Goal: Task Accomplishment & Management: Manage account settings

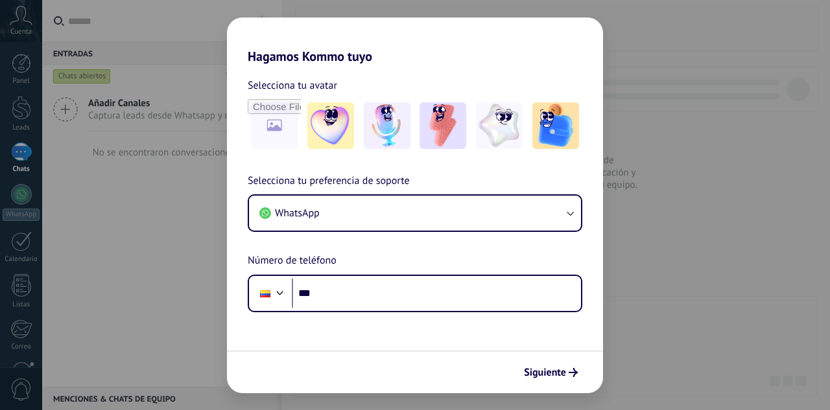
click at [557, 213] on button "WhatsApp" at bounding box center [415, 213] width 332 height 35
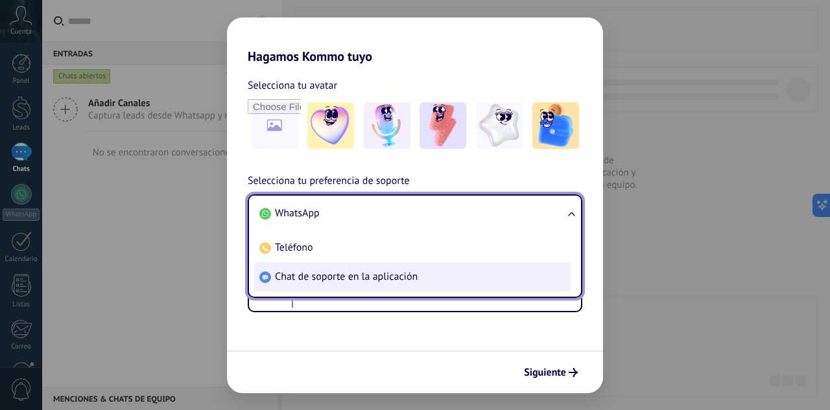
click at [353, 278] on span "Chat de soporte en la aplicación" at bounding box center [346, 276] width 143 height 13
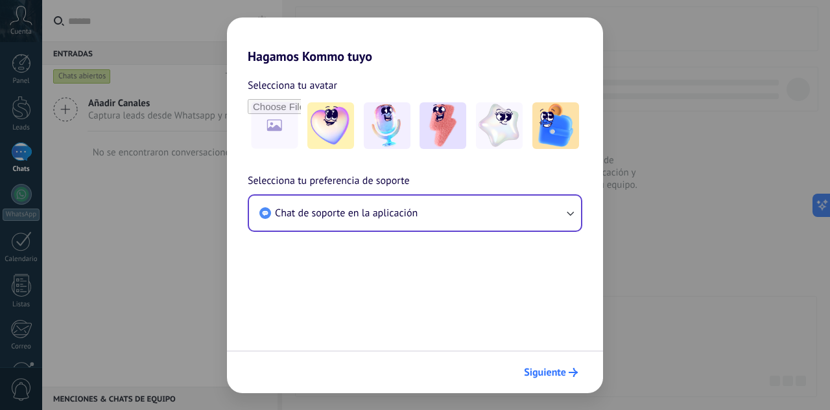
click at [531, 362] on button "Siguiente" at bounding box center [550, 373] width 65 height 22
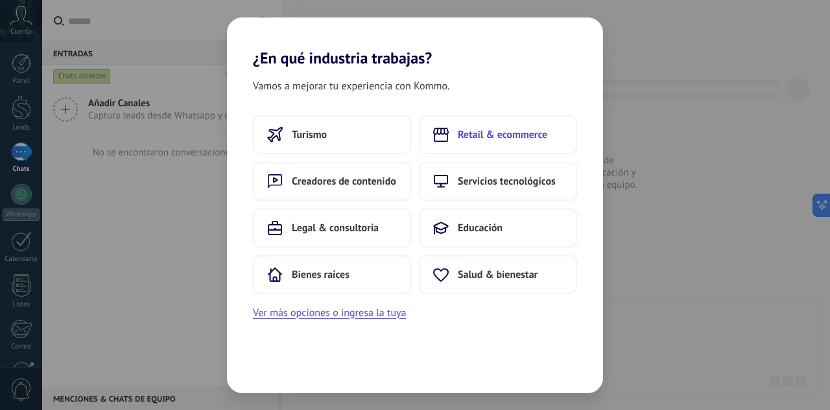
click at [496, 129] on span "Retail & ecommerce" at bounding box center [502, 134] width 89 height 13
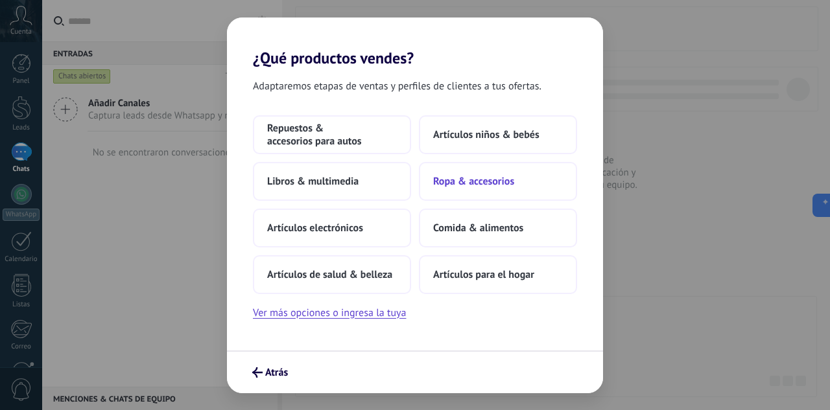
click at [502, 187] on span "Ropa & accesorios" at bounding box center [473, 181] width 81 height 13
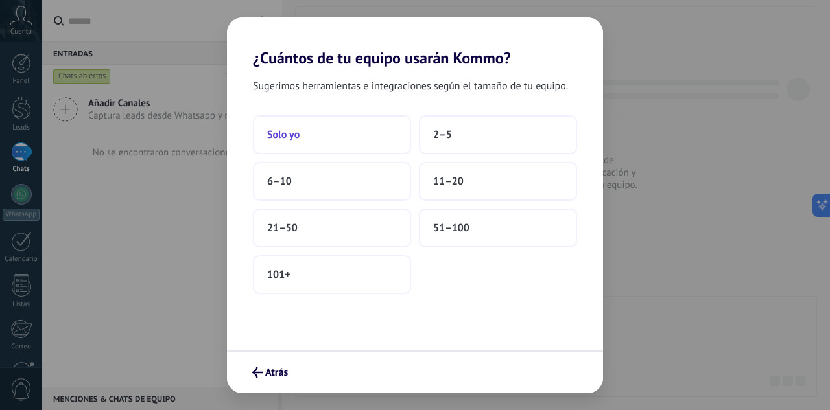
click at [332, 147] on button "Solo yo" at bounding box center [332, 134] width 158 height 39
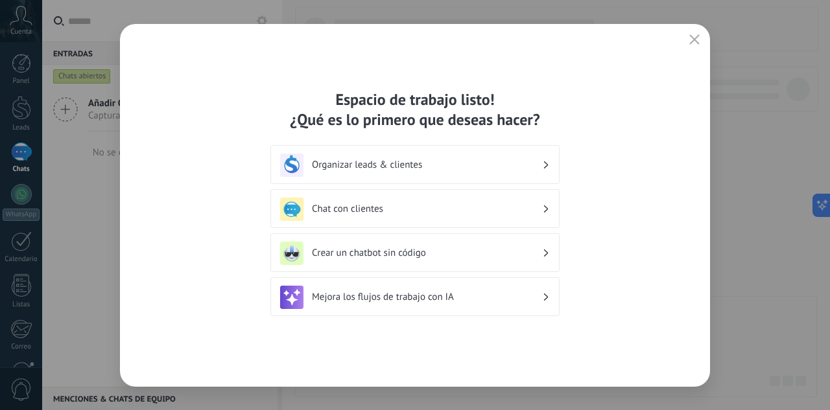
click at [496, 170] on h3 "Organizar leads & clientes" at bounding box center [427, 165] width 230 height 12
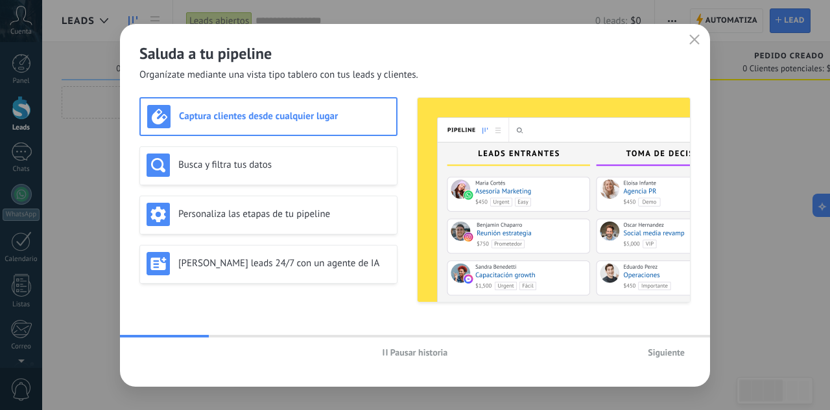
click at [677, 352] on span "Siguiente" at bounding box center [665, 352] width 37 height 9
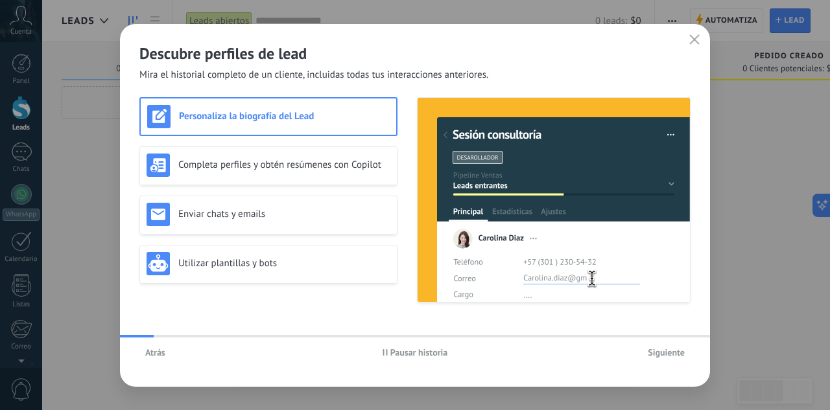
click at [677, 350] on span "Siguiente" at bounding box center [665, 352] width 37 height 9
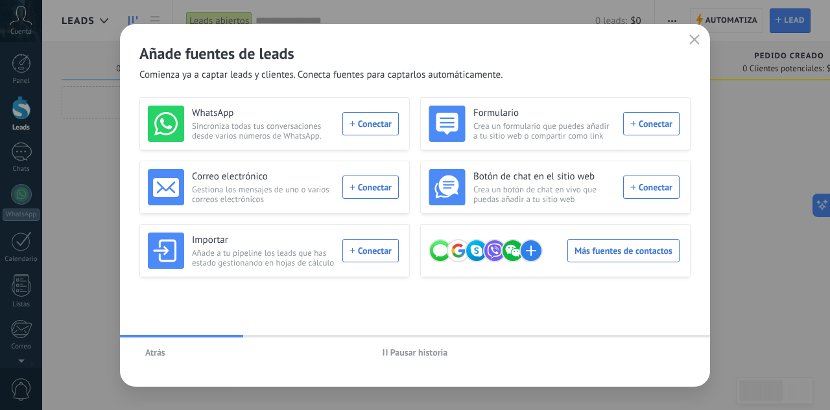
click at [692, 38] on icon "button" at bounding box center [694, 39] width 10 height 10
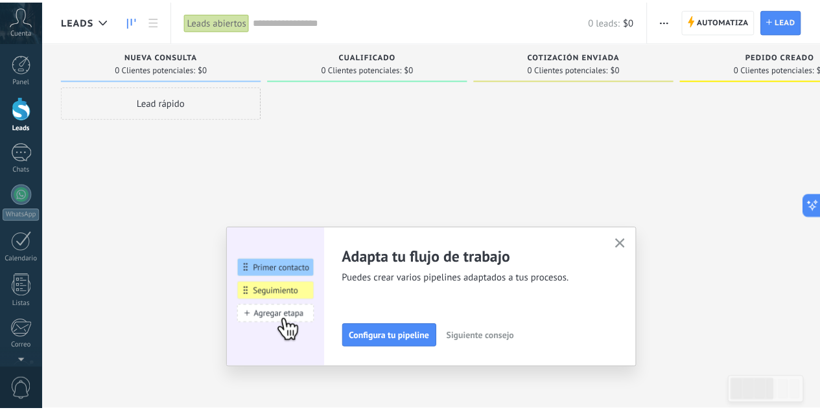
scroll to position [129, 0]
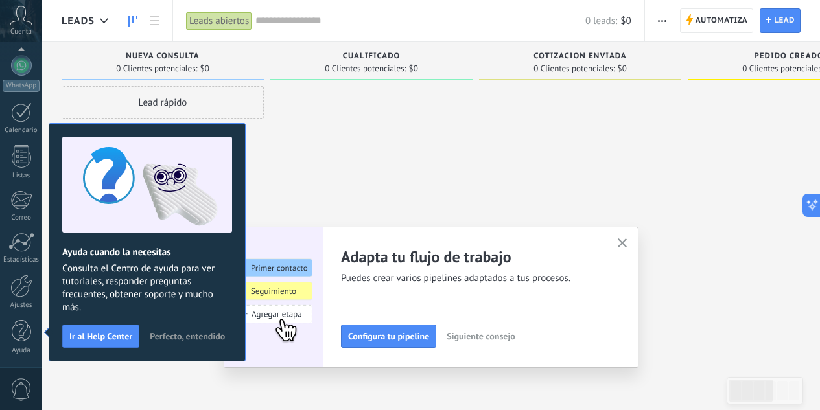
click at [627, 241] on use "button" at bounding box center [623, 244] width 10 height 10
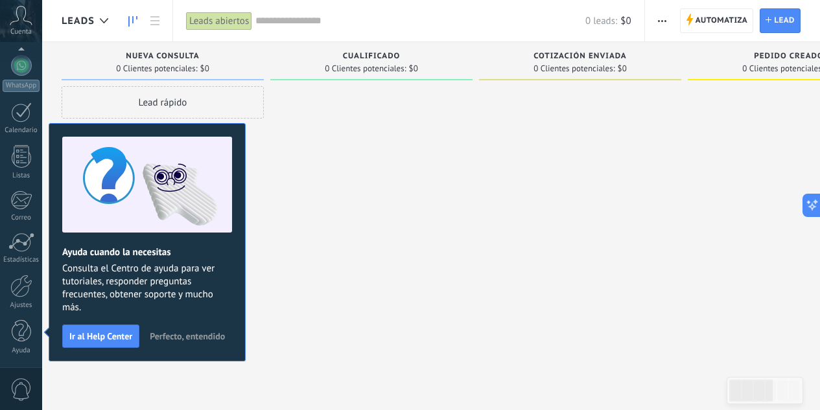
click at [391, 216] on div at bounding box center [371, 206] width 202 height 241
click at [192, 335] on span "Perfecto, entendido" at bounding box center [187, 336] width 75 height 9
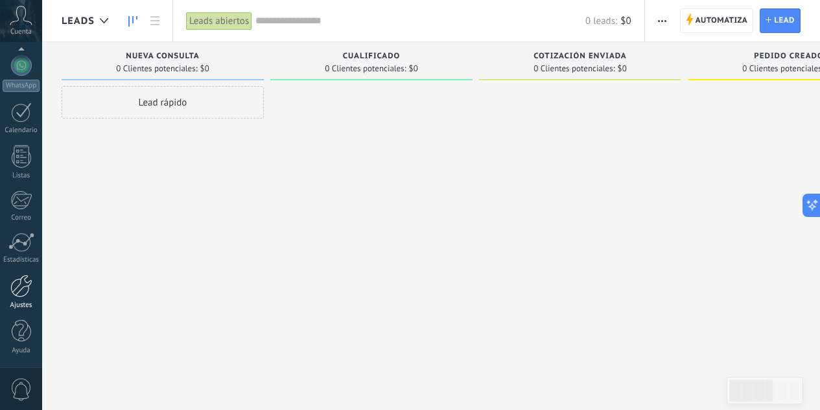
click at [23, 295] on div at bounding box center [21, 286] width 22 height 23
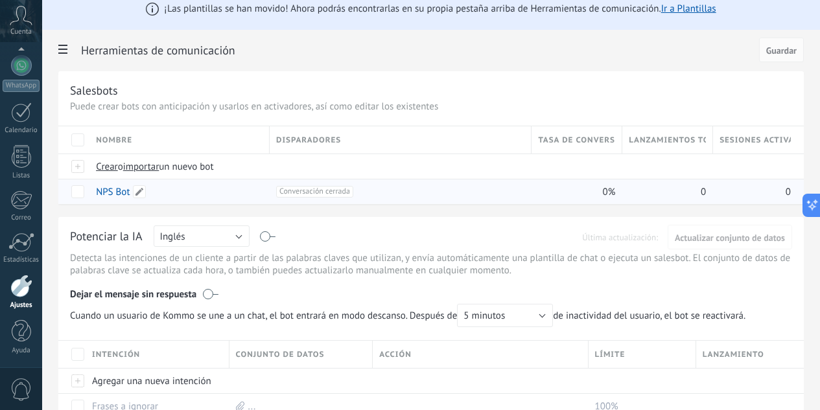
scroll to position [13, 0]
click at [159, 168] on span "importar" at bounding box center [141, 166] width 36 height 12
click at [0, 0] on input "importar un nuevo bot" at bounding box center [0, 0] width 0 height 0
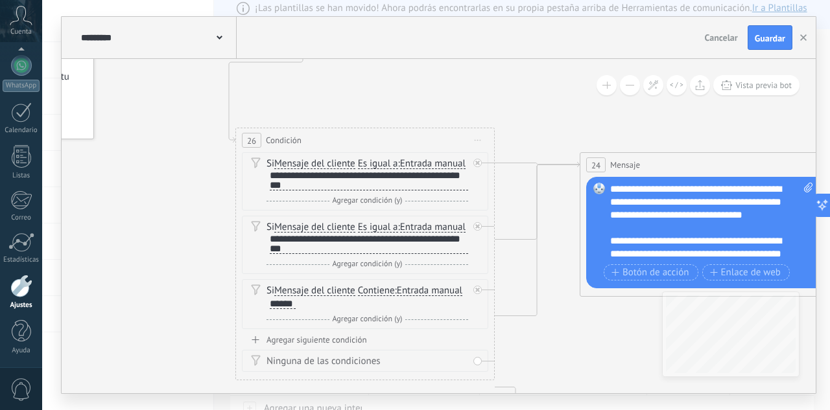
drag, startPoint x: 665, startPoint y: 211, endPoint x: 483, endPoint y: 71, distance: 229.2
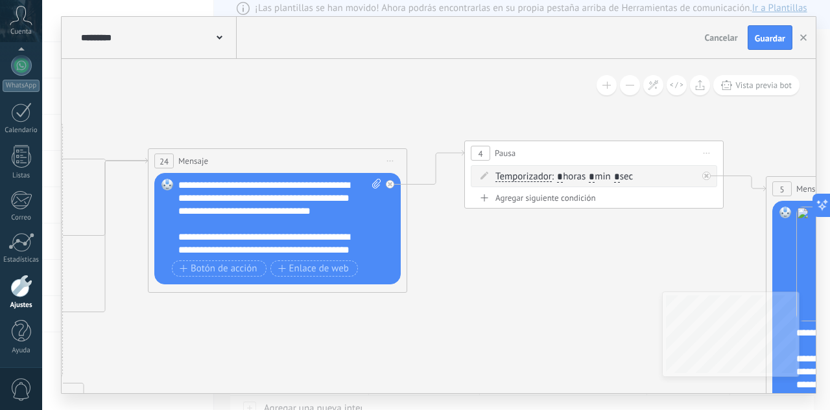
drag, startPoint x: 650, startPoint y: 125, endPoint x: 181, endPoint y: 124, distance: 469.2
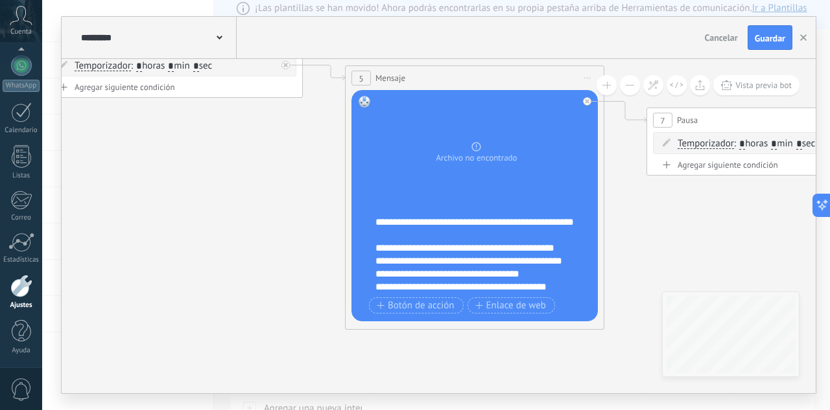
drag, startPoint x: 600, startPoint y: 274, endPoint x: 195, endPoint y: 187, distance: 414.3
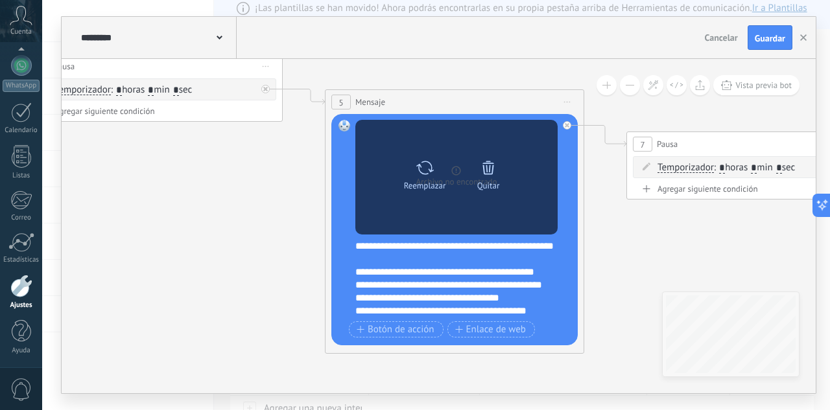
click at [436, 169] on div "Reemplazar" at bounding box center [424, 173] width 54 height 36
click input "Subir" at bounding box center [0, 0] width 0 height 0
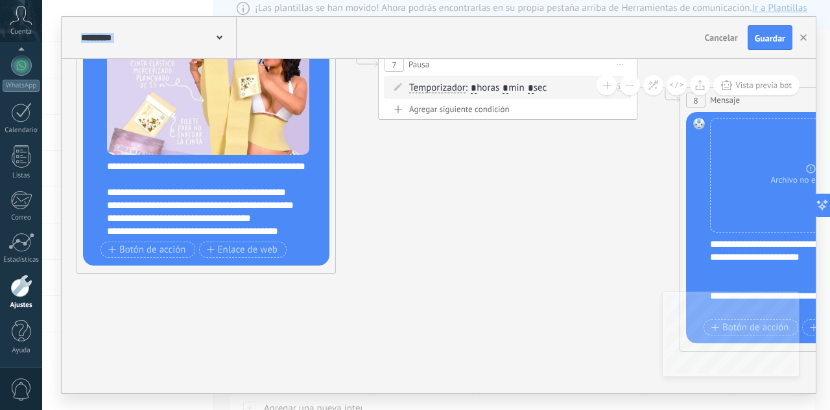
drag, startPoint x: 703, startPoint y: 250, endPoint x: 303, endPoint y: 178, distance: 406.9
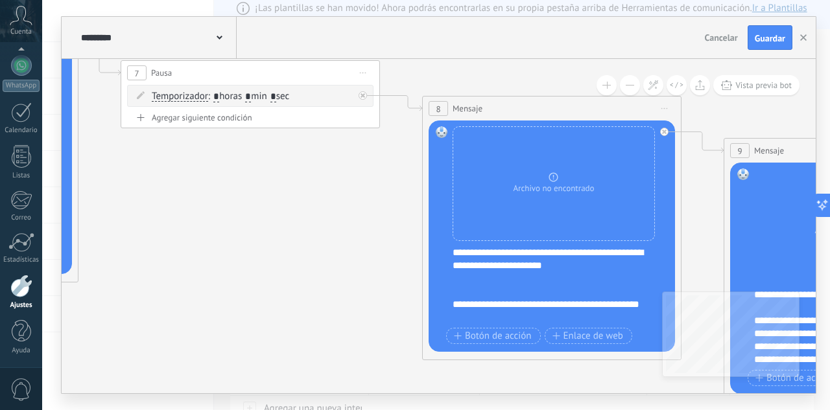
drag, startPoint x: 401, startPoint y: 219, endPoint x: 300, endPoint y: 220, distance: 101.1
click at [289, 220] on icon at bounding box center [647, 136] width 4300 height 1183
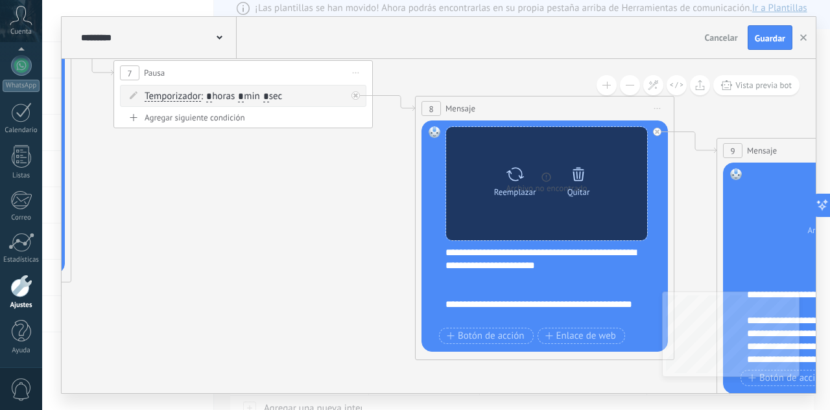
click at [514, 180] on icon at bounding box center [515, 174] width 19 height 18
click input "Subir" at bounding box center [0, 0] width 0 height 0
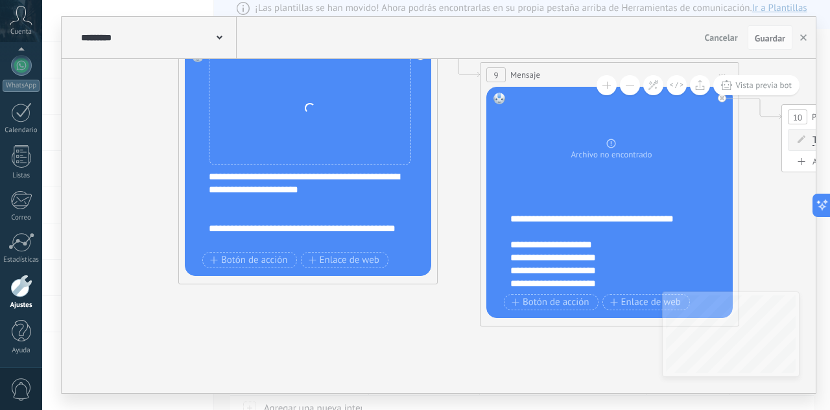
drag, startPoint x: 383, startPoint y: 277, endPoint x: 146, endPoint y: 210, distance: 245.8
click at [125, 202] on icon at bounding box center [403, 60] width 4300 height 1183
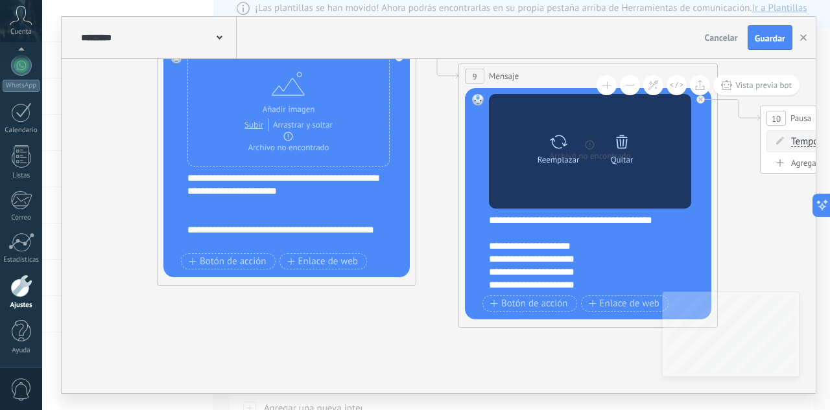
click at [559, 145] on icon at bounding box center [558, 142] width 19 height 18
click input "Subir" at bounding box center [0, 0] width 0 height 0
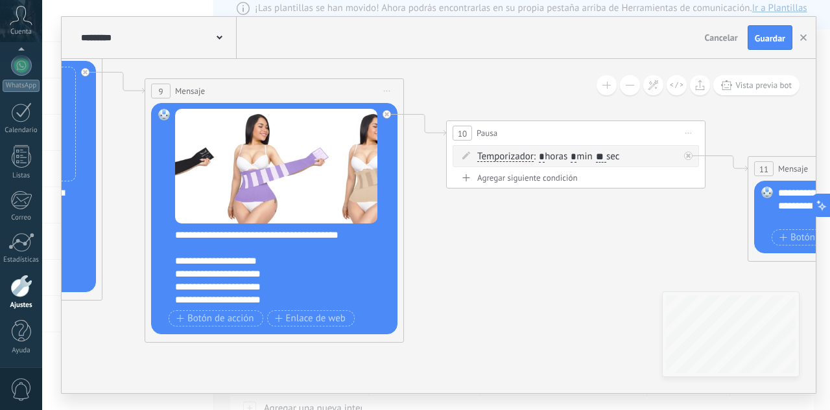
drag, startPoint x: 755, startPoint y: 258, endPoint x: 434, endPoint y: 279, distance: 321.5
click at [434, 279] on icon at bounding box center [68, 76] width 4300 height 1183
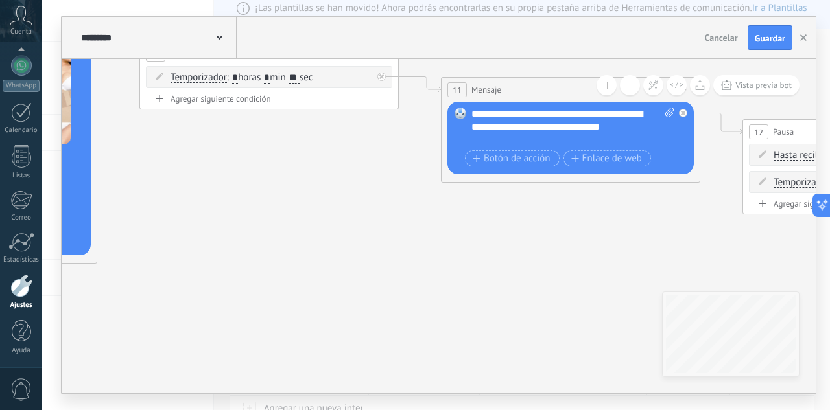
drag, startPoint x: 627, startPoint y: 256, endPoint x: 232, endPoint y: 168, distance: 405.1
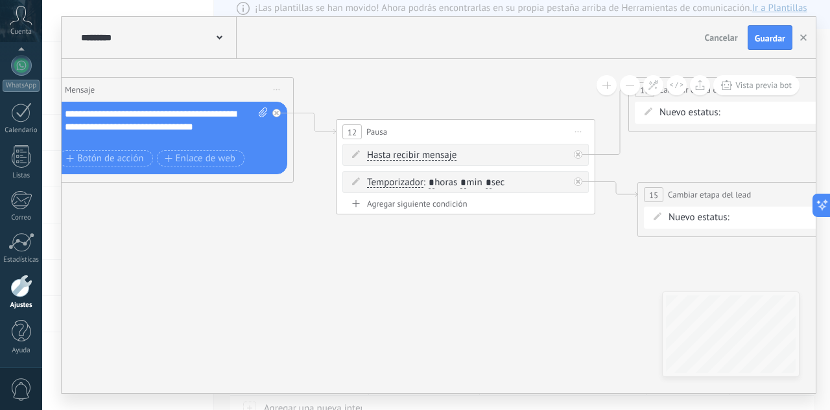
drag, startPoint x: 609, startPoint y: 232, endPoint x: 297, endPoint y: 235, distance: 311.8
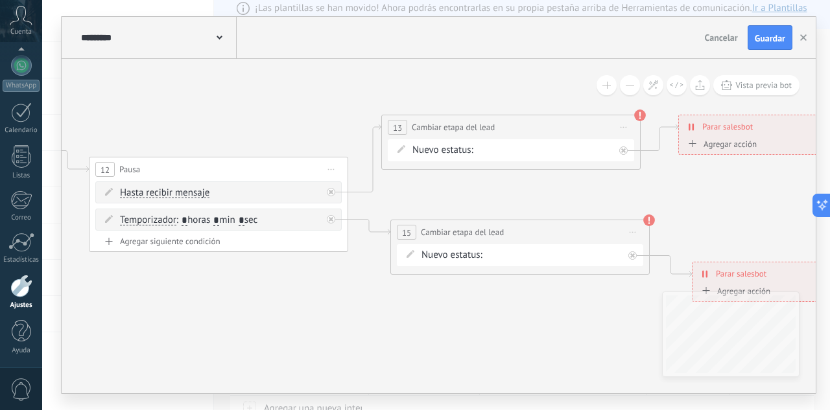
drag, startPoint x: 576, startPoint y: 275, endPoint x: 331, endPoint y: 309, distance: 247.4
click at [0, 0] on div "Nueva consulta Cualificado Cotización enviada Pedido creado [PERSON_NAME] compl…" at bounding box center [0, 0] width 0 height 0
click at [356, 336] on div at bounding box center [435, 205] width 787 height 410
click at [774, 42] on span "Guardar" at bounding box center [769, 38] width 30 height 9
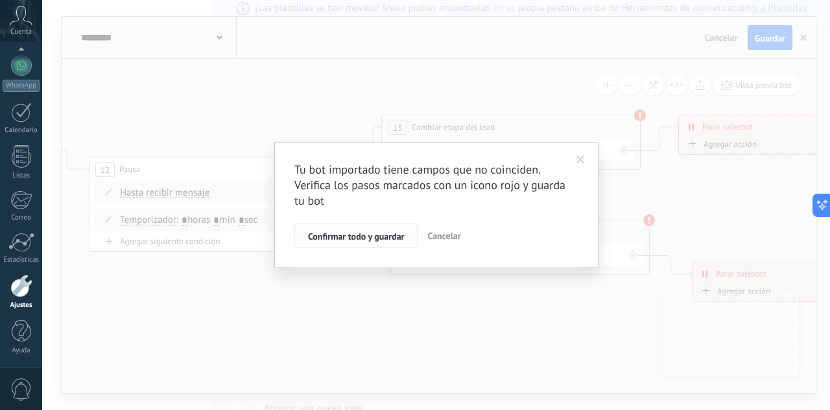
click at [357, 240] on span "Confirmar todo y guardar" at bounding box center [356, 236] width 96 height 9
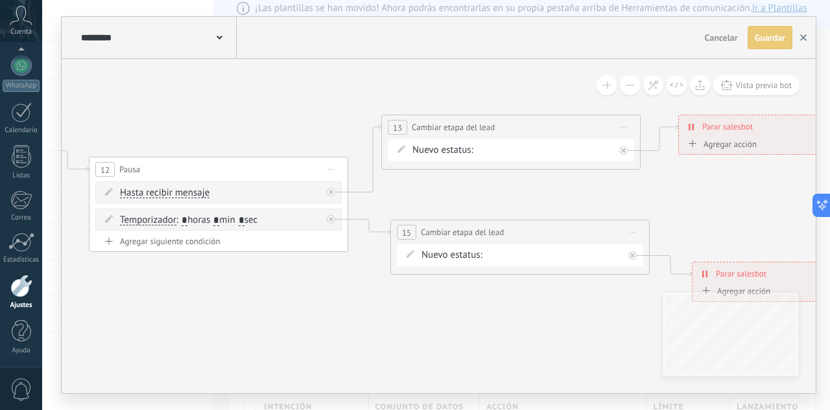
click at [804, 39] on use "button" at bounding box center [803, 37] width 6 height 6
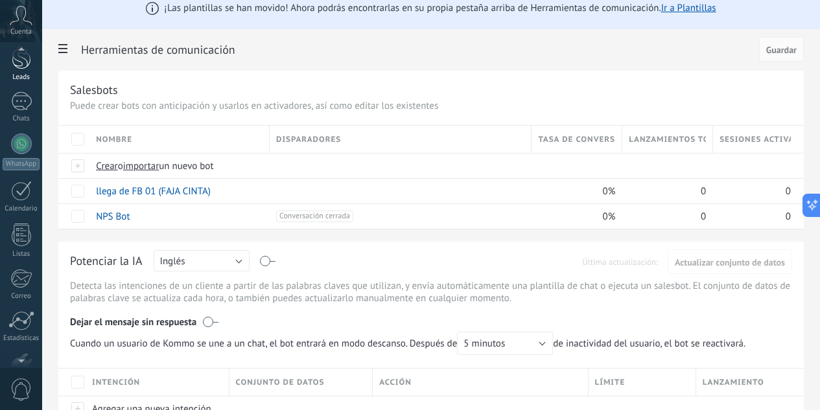
scroll to position [0, 0]
click at [21, 102] on div at bounding box center [21, 108] width 19 height 24
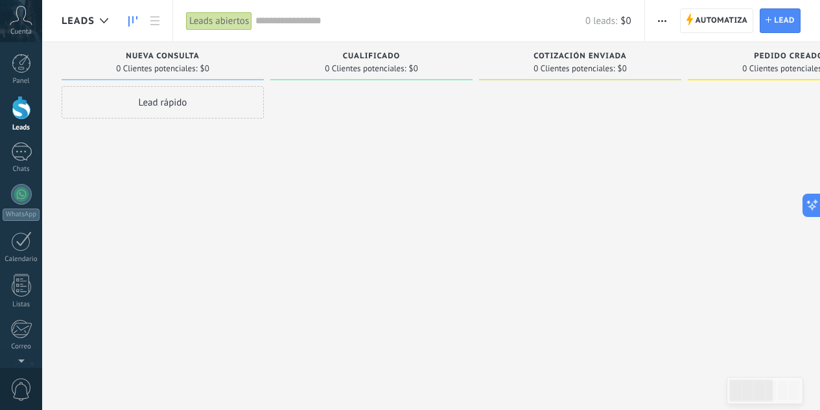
click at [662, 25] on span "button" at bounding box center [662, 20] width 8 height 25
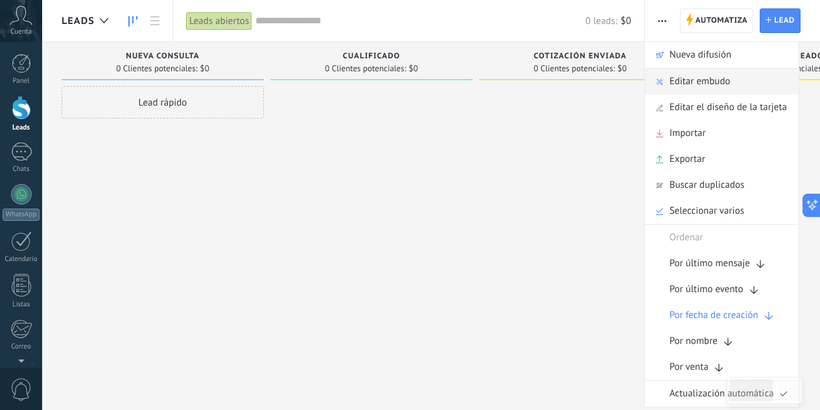
click at [714, 84] on span "Editar embudo" at bounding box center [699, 82] width 61 height 26
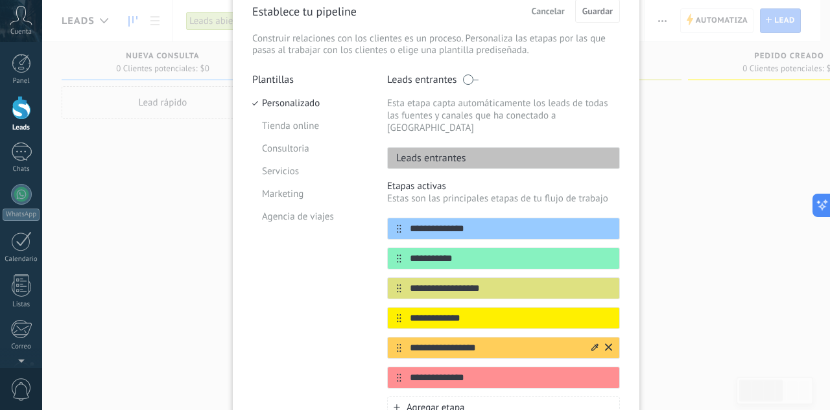
scroll to position [63, 0]
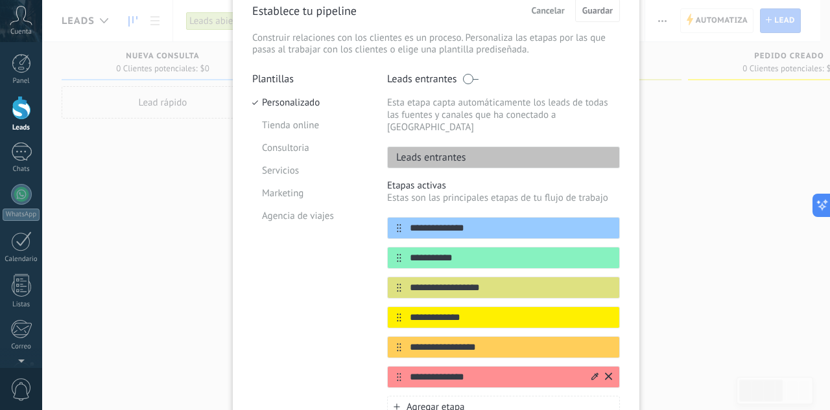
click at [605, 373] on icon at bounding box center [608, 377] width 7 height 8
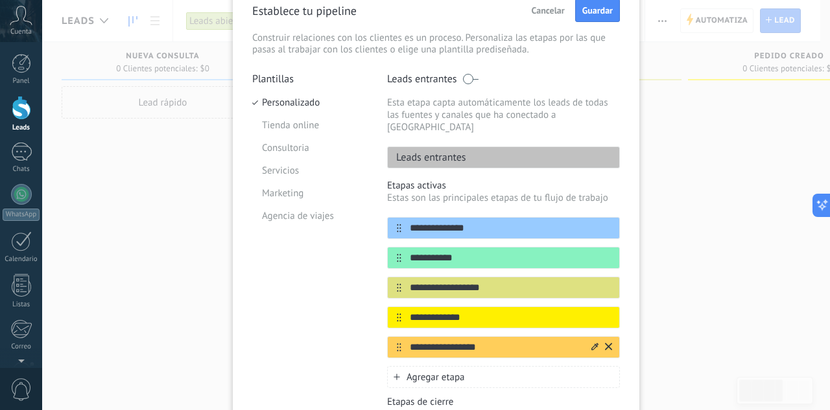
click at [609, 343] on icon at bounding box center [608, 347] width 7 height 8
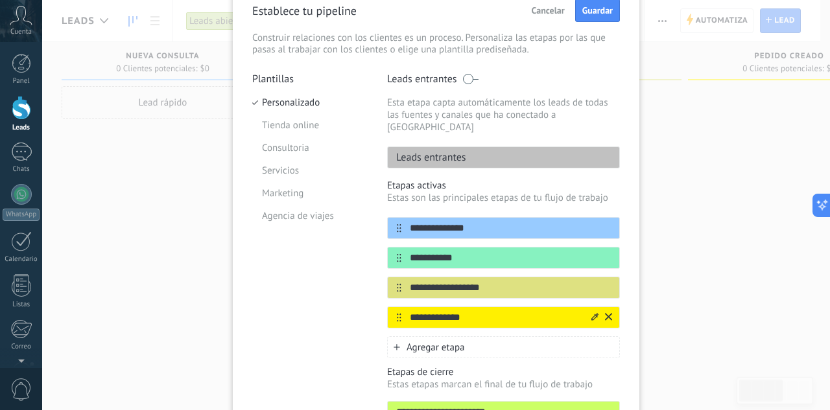
click at [609, 313] on icon at bounding box center [608, 317] width 7 height 8
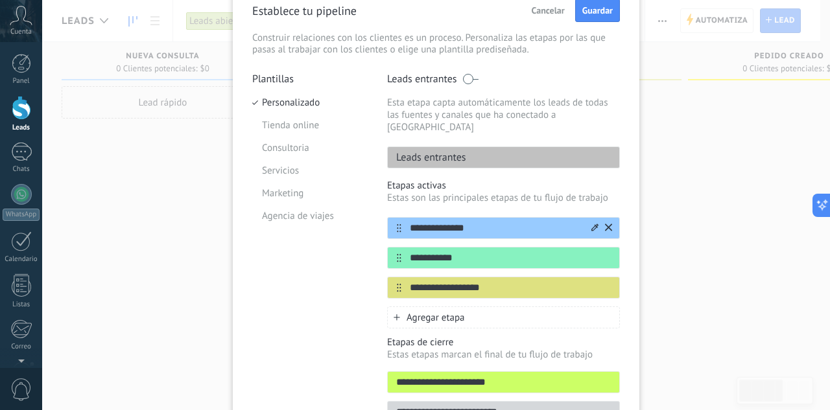
click at [470, 222] on input "**********" at bounding box center [495, 229] width 188 height 14
type input "*"
type input "**********"
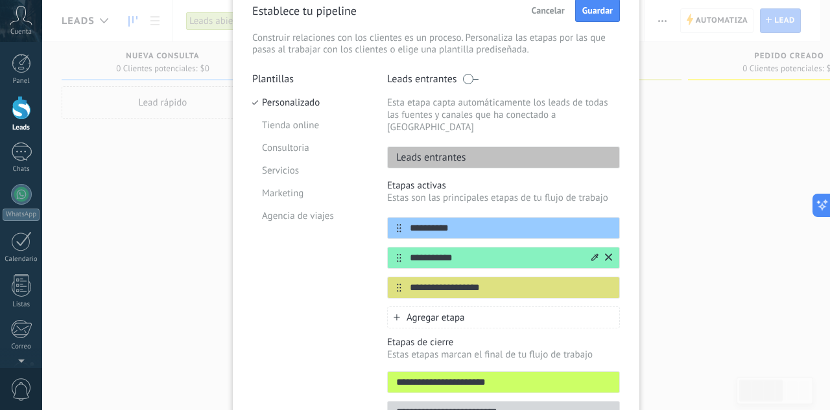
click at [469, 251] on input "**********" at bounding box center [495, 258] width 188 height 14
type input "*********"
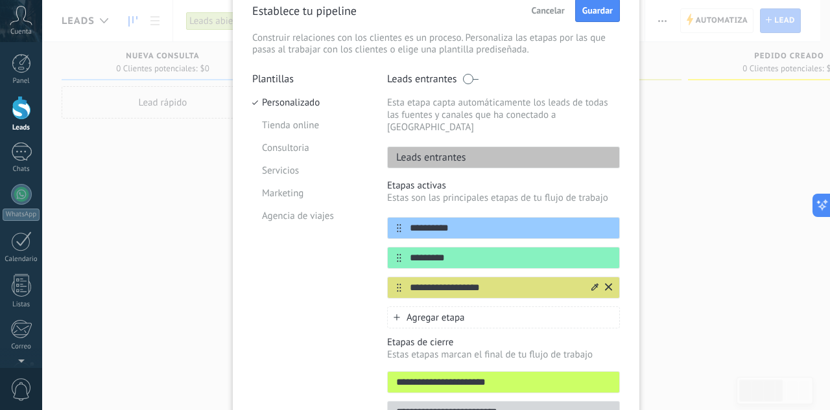
click at [489, 277] on div "**********" at bounding box center [503, 288] width 233 height 22
click at [491, 281] on input "**********" at bounding box center [495, 288] width 188 height 14
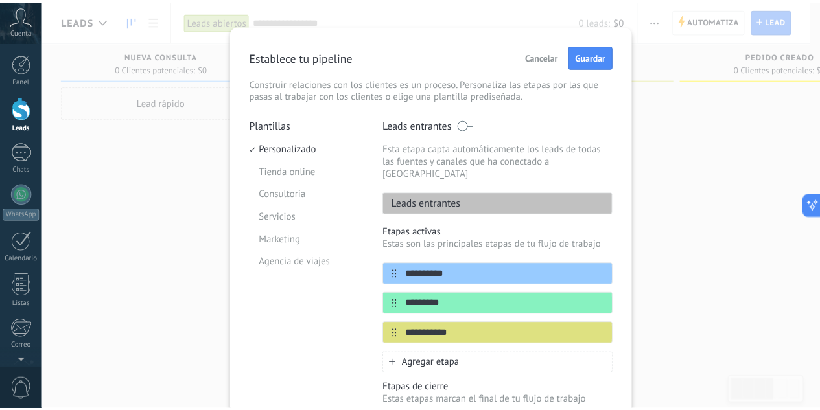
scroll to position [0, 0]
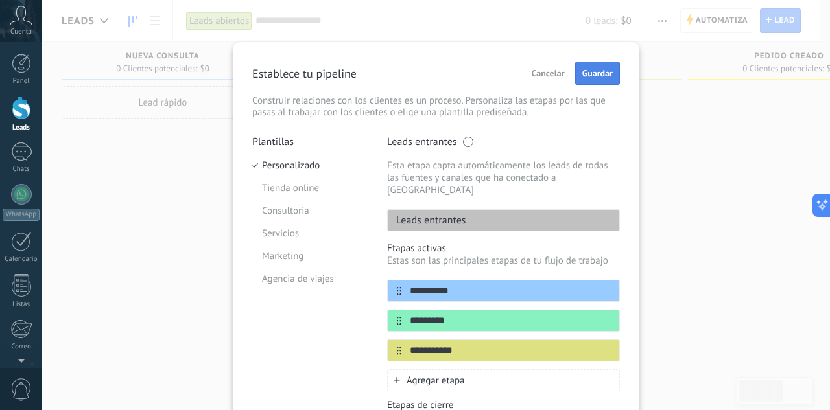
type input "**********"
click at [595, 78] on span "Guardar" at bounding box center [597, 73] width 30 height 9
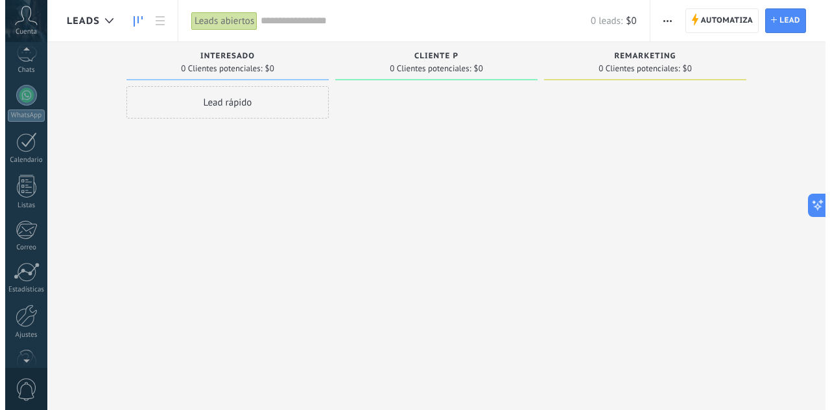
scroll to position [129, 0]
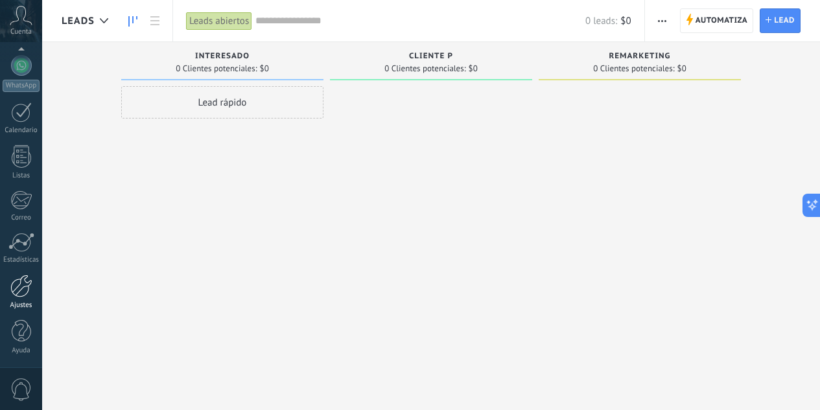
click at [19, 285] on div at bounding box center [21, 286] width 22 height 23
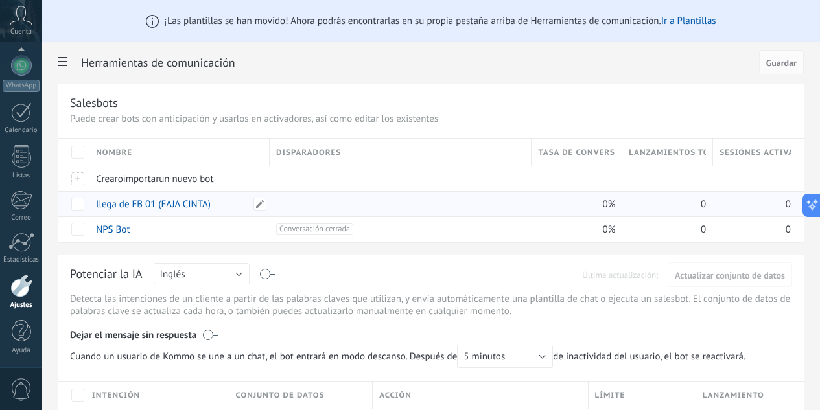
click at [211, 204] on link "llega de FB 01 (FAJA CINTA)" at bounding box center [153, 204] width 115 height 12
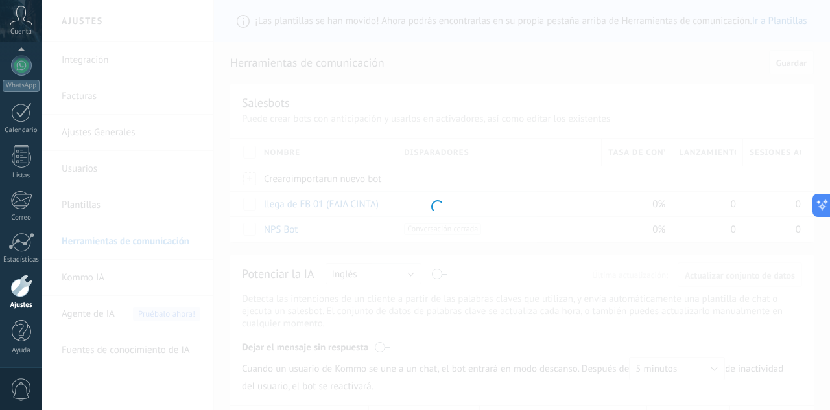
type input "**********"
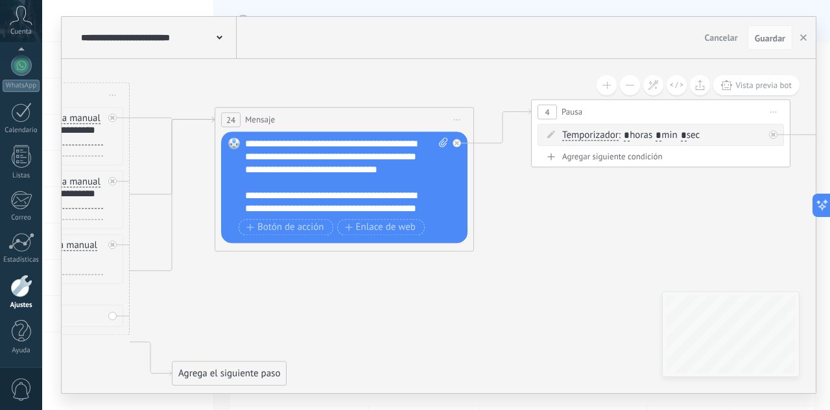
drag, startPoint x: 614, startPoint y: 132, endPoint x: 244, endPoint y: 101, distance: 371.3
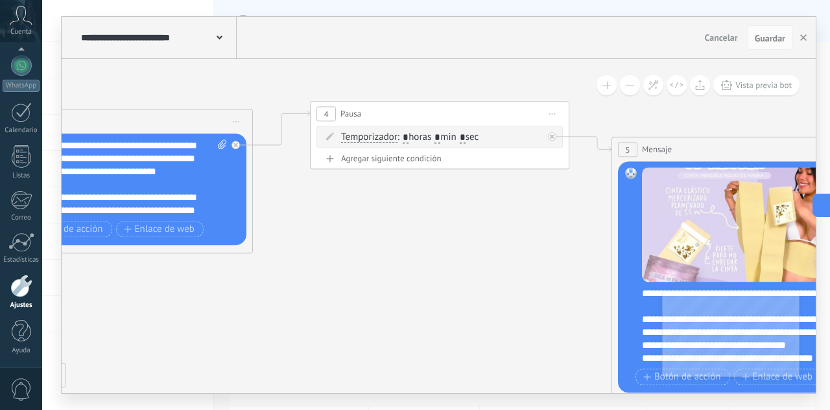
drag, startPoint x: 606, startPoint y: 237, endPoint x: 417, endPoint y: 226, distance: 188.9
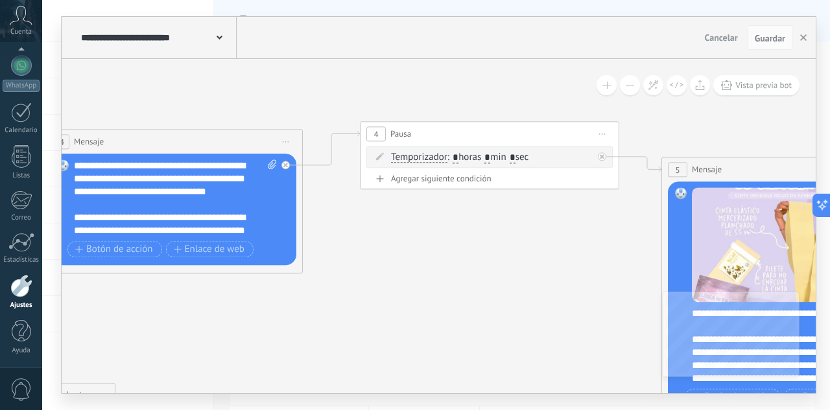
drag, startPoint x: 349, startPoint y: 222, endPoint x: 500, endPoint y: 271, distance: 158.8
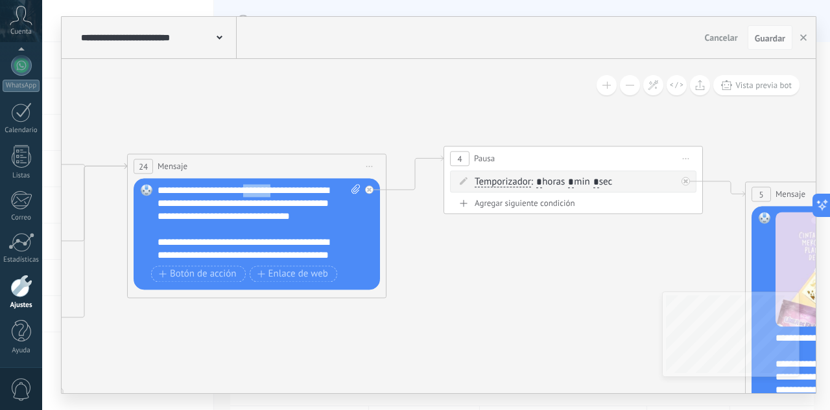
drag, startPoint x: 287, startPoint y: 191, endPoint x: 258, endPoint y: 191, distance: 29.2
click at [258, 191] on div "**********" at bounding box center [258, 223] width 203 height 78
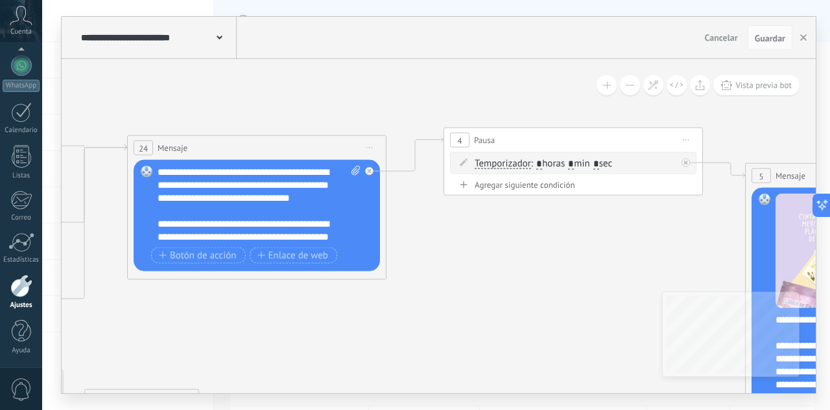
scroll to position [13, 0]
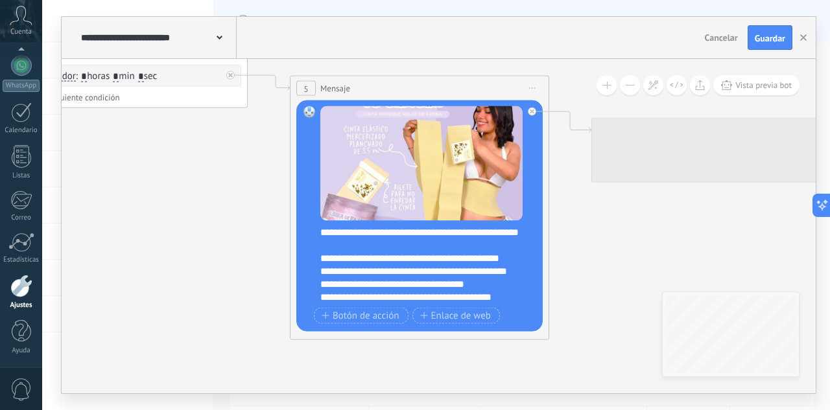
drag, startPoint x: 619, startPoint y: 261, endPoint x: 163, endPoint y: 173, distance: 463.9
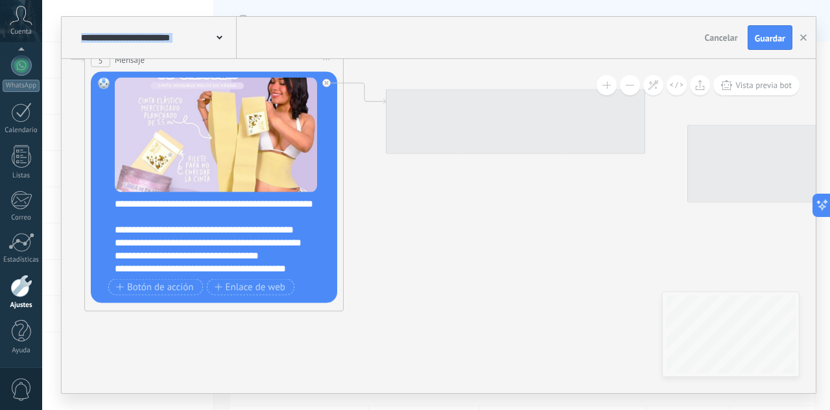
drag, startPoint x: 701, startPoint y: 223, endPoint x: 281, endPoint y: 151, distance: 426.1
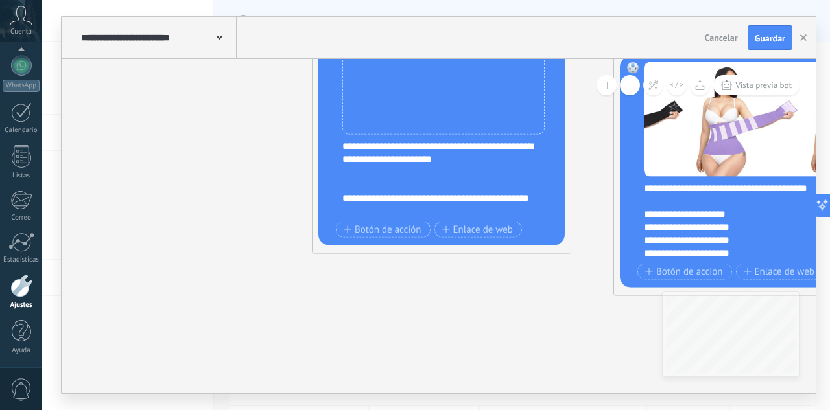
drag, startPoint x: 401, startPoint y: 272, endPoint x: 154, endPoint y: 181, distance: 263.7
click at [154, 181] on icon at bounding box center [537, 30] width 4300 height 1183
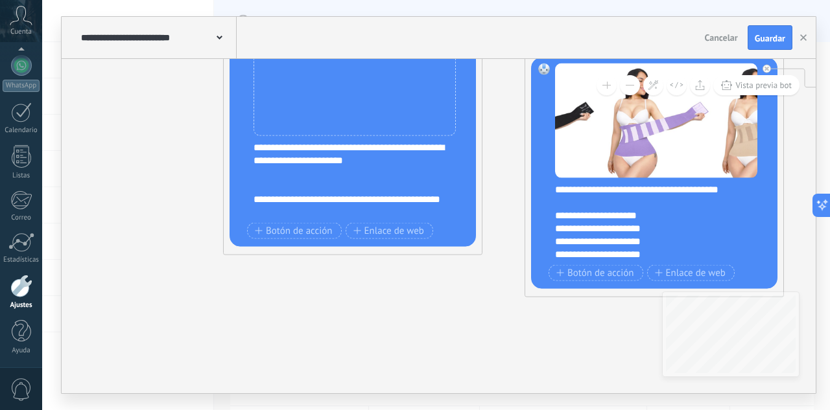
scroll to position [39, 0]
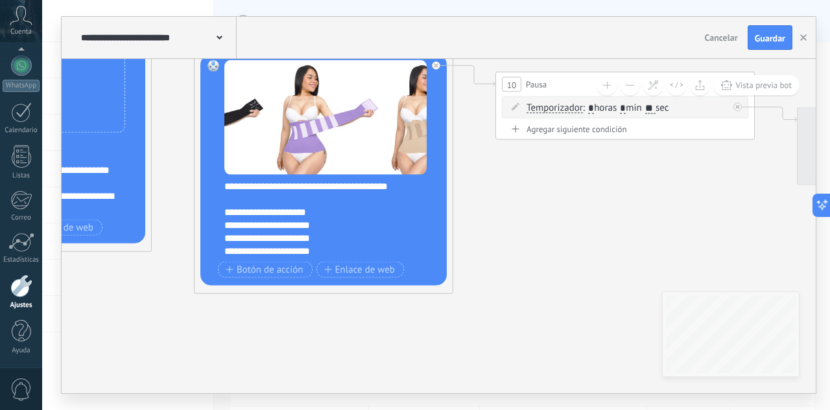
drag, startPoint x: 467, startPoint y: 292, endPoint x: 243, endPoint y: 248, distance: 228.4
click at [135, 288] on icon at bounding box center [118, 28] width 4300 height 1183
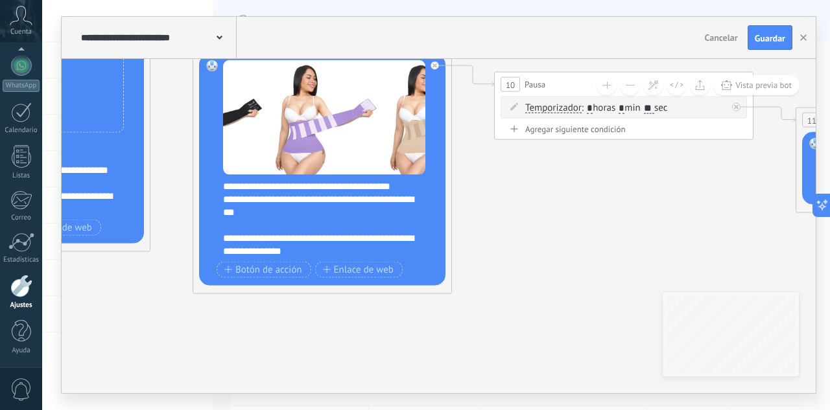
scroll to position [194, 0]
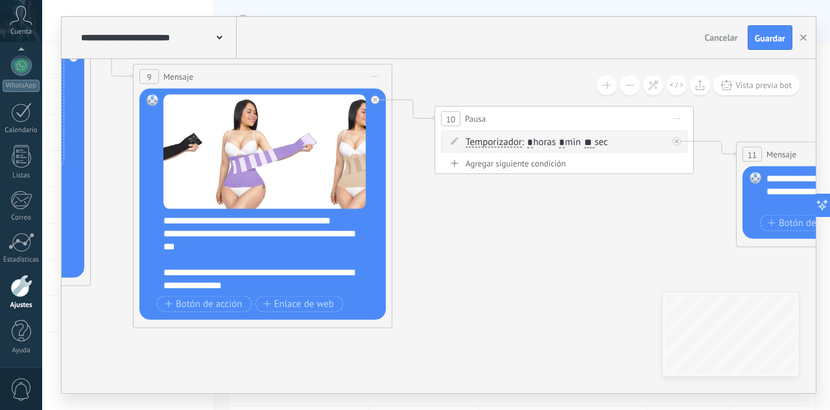
drag, startPoint x: 631, startPoint y: 218, endPoint x: 572, endPoint y: 253, distance: 69.1
click at [572, 253] on icon at bounding box center [57, 62] width 4300 height 1183
drag, startPoint x: 313, startPoint y: 274, endPoint x: 326, endPoint y: 281, distance: 14.8
click at [326, 281] on div "**********" at bounding box center [270, 254] width 215 height 78
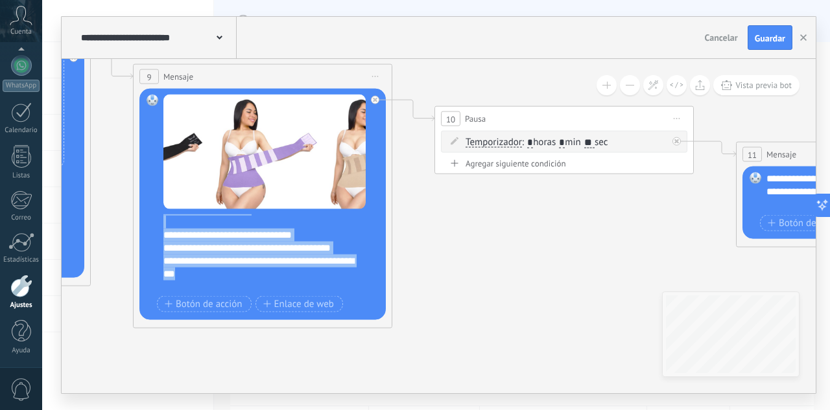
scroll to position [145, 0]
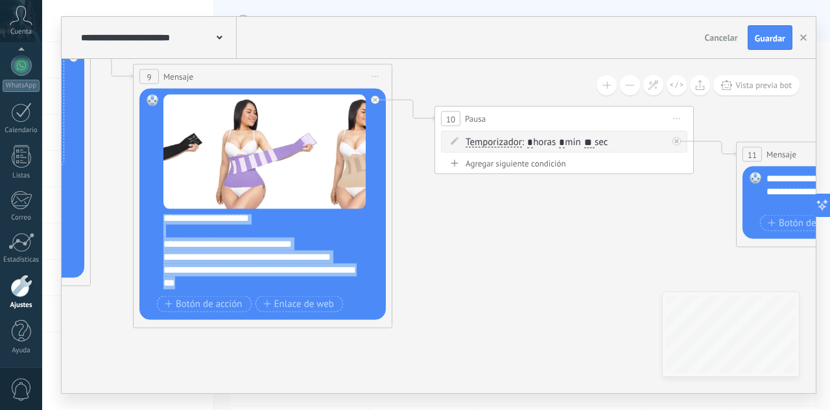
drag, startPoint x: 242, startPoint y: 273, endPoint x: 141, endPoint y: 226, distance: 111.9
click at [141, 226] on div "Reemplazar Quitar Convertir a mensaje de voz Arrastre la imagen aquí para adjun…" at bounding box center [262, 204] width 246 height 231
click at [250, 255] on div "**********" at bounding box center [270, 254] width 215 height 78
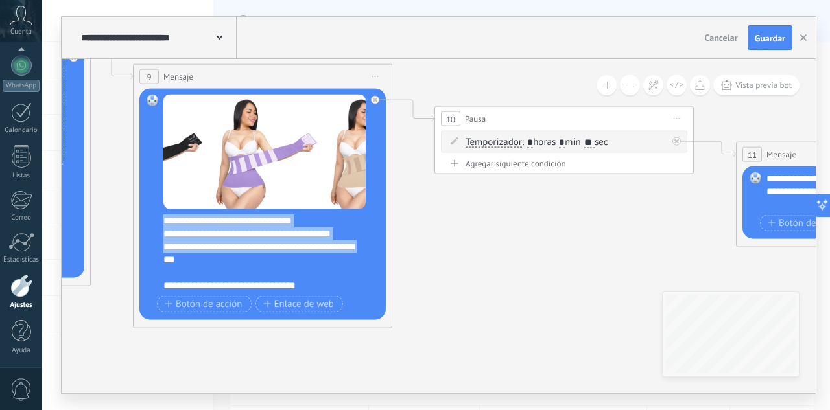
scroll to position [181, 0]
drag, startPoint x: 176, startPoint y: 261, endPoint x: 243, endPoint y: 259, distance: 66.8
click at [243, 259] on div "**********" at bounding box center [270, 254] width 215 height 78
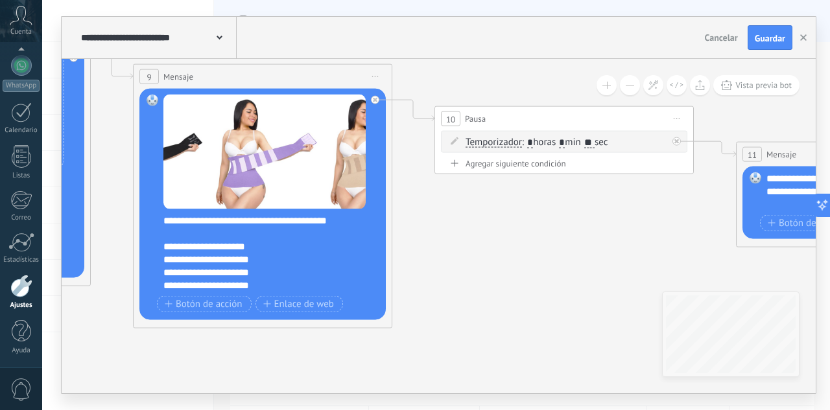
scroll to position [130, 0]
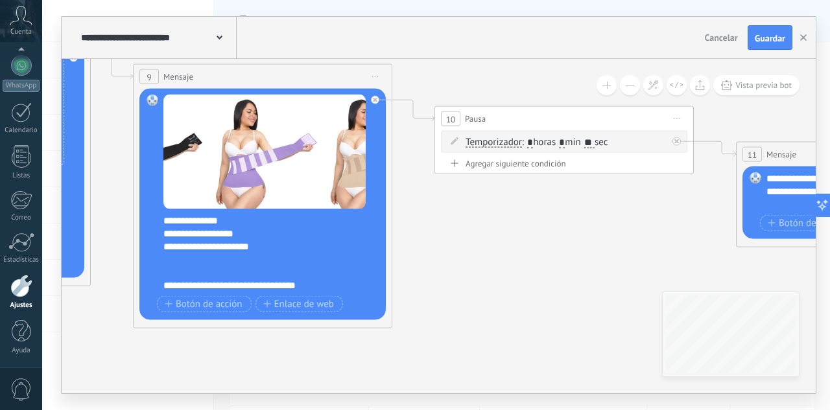
click at [529, 253] on icon at bounding box center [57, 62] width 4300 height 1183
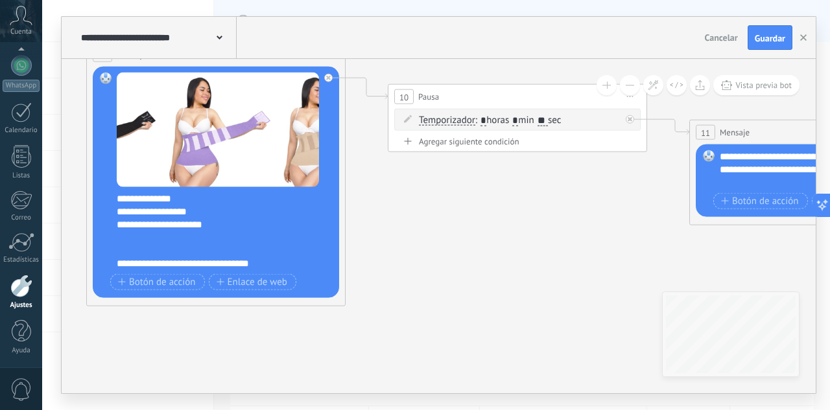
drag, startPoint x: 571, startPoint y: 219, endPoint x: 560, endPoint y: 213, distance: 12.5
click at [560, 213] on icon at bounding box center [10, 40] width 4300 height 1183
click at [125, 248] on div "**********" at bounding box center [224, 231] width 215 height 78
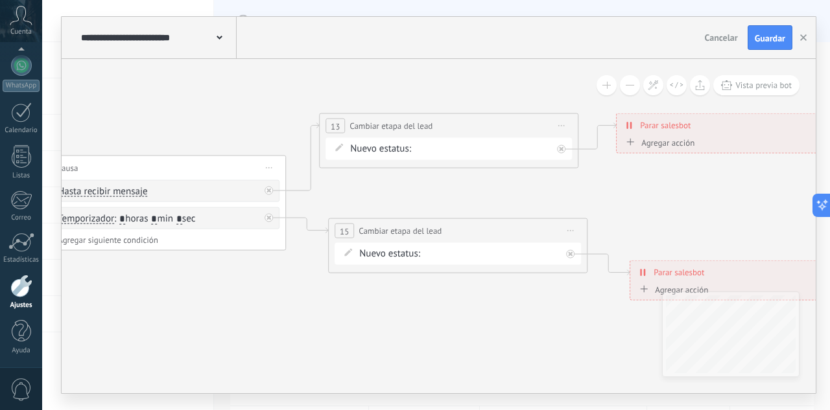
click at [415, 150] on div "INTERESADO CLIENTE P REMARKETING Pedido enviado – ganado Pedido cancelado – per…" at bounding box center [415, 149] width 0 height 16
click at [0, 0] on div "INTERESADO CLIENTE P REMARKETING Pedido enviado – ganado Pedido cancelado – per…" at bounding box center [0, 0] width 0 height 0
click at [0, 0] on label "INTERESADO" at bounding box center [0, 0] width 0 height 0
click at [0, 0] on div "INTERESADO CLIENTE P REMARKETING Pedido enviado – ganado Pedido cancelado – per…" at bounding box center [0, 0] width 0 height 0
click at [0, 0] on label "REMARKETING" at bounding box center [0, 0] width 0 height 0
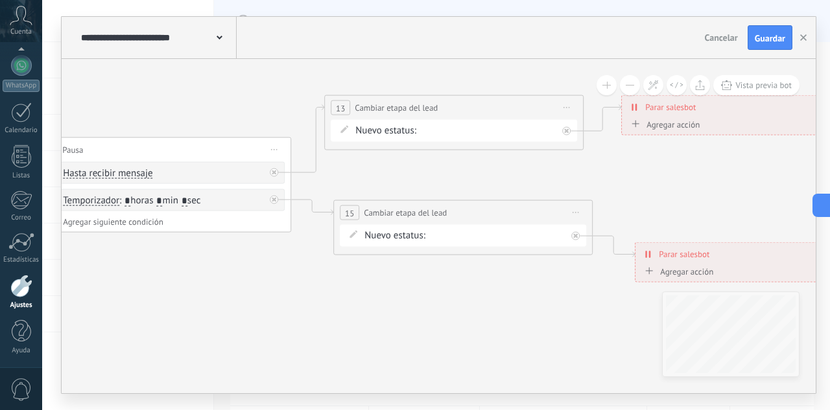
drag, startPoint x: 682, startPoint y: 215, endPoint x: 689, endPoint y: 196, distance: 19.5
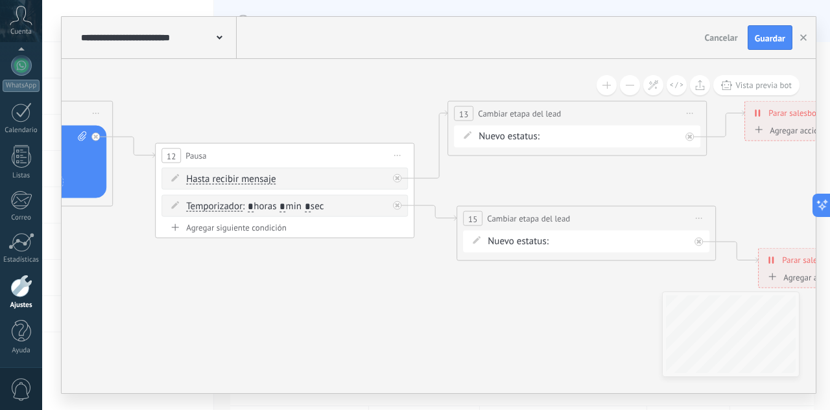
drag, startPoint x: 203, startPoint y: 275, endPoint x: 324, endPoint y: 281, distance: 121.3
click at [253, 206] on input "*" at bounding box center [251, 207] width 6 height 10
type input "*"
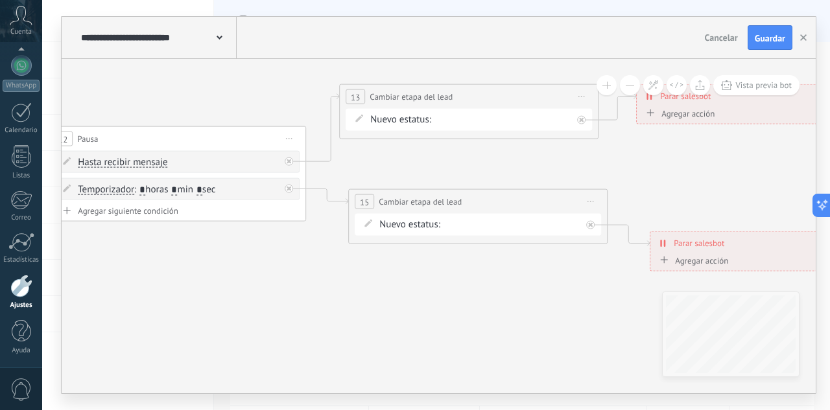
drag, startPoint x: 607, startPoint y: 181, endPoint x: 474, endPoint y: 170, distance: 134.0
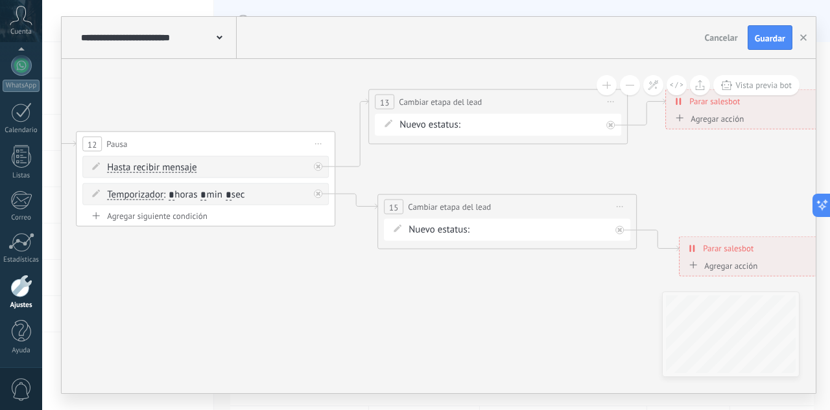
drag, startPoint x: 204, startPoint y: 279, endPoint x: 329, endPoint y: 275, distance: 125.1
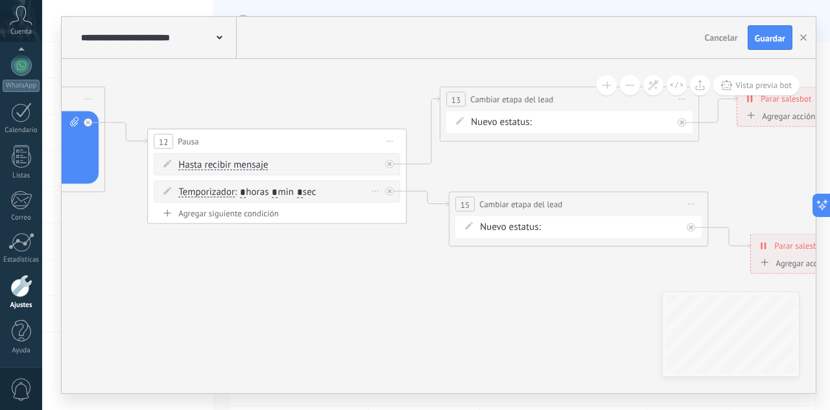
click at [246, 191] on input "*" at bounding box center [243, 192] width 6 height 10
click at [277, 192] on input "*" at bounding box center [275, 192] width 6 height 10
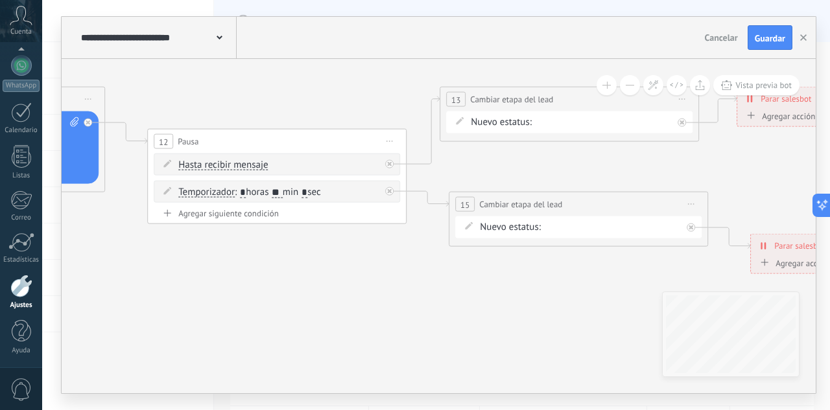
type input "**"
click at [754, 47] on button "Guardar" at bounding box center [769, 37] width 45 height 25
click at [806, 41] on use "button" at bounding box center [803, 37] width 6 height 6
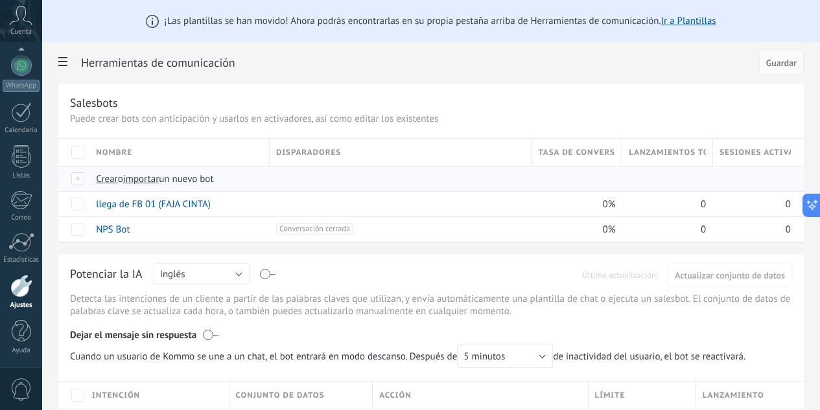
click at [159, 183] on span "importar" at bounding box center [141, 179] width 36 height 12
click at [0, 0] on input "importar un nuevo bot" at bounding box center [0, 0] width 0 height 0
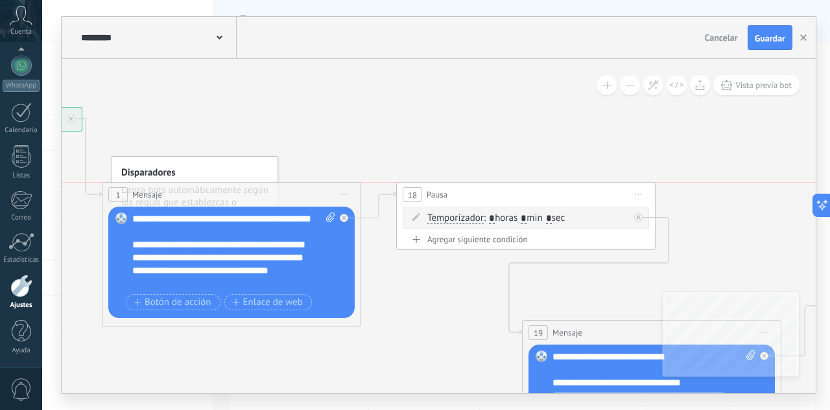
drag, startPoint x: 295, startPoint y: 178, endPoint x: 297, endPoint y: 197, distance: 18.9
click at [297, 197] on div "1 Mensaje ******* (a): Todos los contactos - canales seleccionados Todos los co…" at bounding box center [231, 195] width 258 height 24
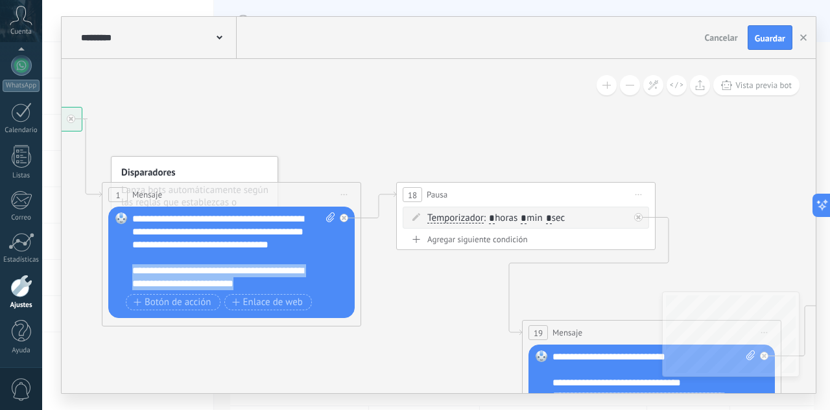
drag, startPoint x: 134, startPoint y: 273, endPoint x: 288, endPoint y: 289, distance: 155.1
click at [288, 289] on div "**********" at bounding box center [233, 252] width 203 height 78
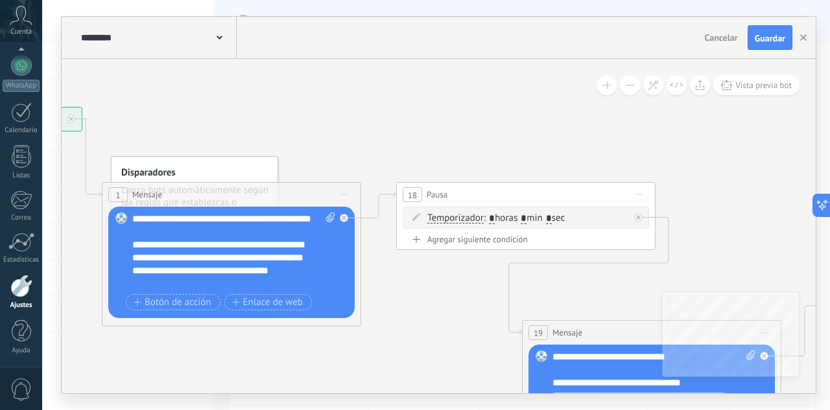
scroll to position [0, 0]
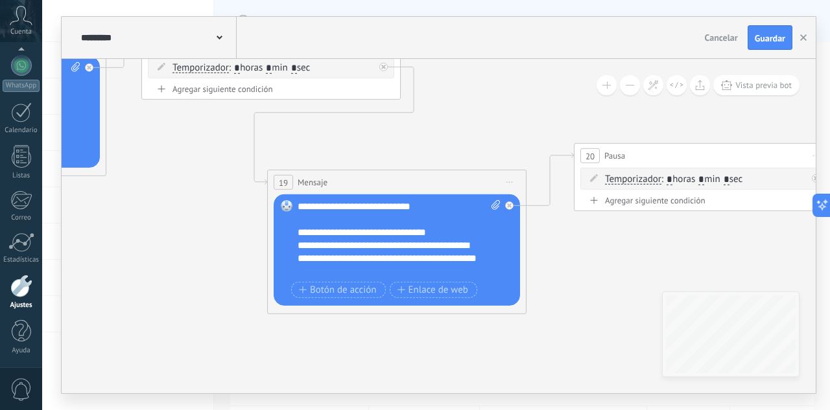
drag, startPoint x: 460, startPoint y: 294, endPoint x: 204, endPoint y: 269, distance: 257.2
click at [434, 250] on div "**********" at bounding box center [398, 239] width 203 height 78
click at [373, 257] on div "**********" at bounding box center [398, 239] width 203 height 78
click at [339, 270] on div "**********" at bounding box center [398, 239] width 203 height 78
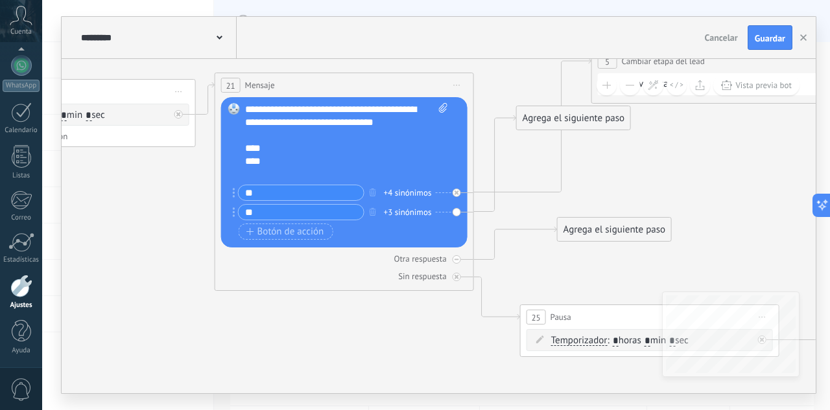
drag, startPoint x: 579, startPoint y: 156, endPoint x: 620, endPoint y: 234, distance: 87.8
click at [620, 234] on div "Agrega el siguiente paso" at bounding box center [613, 229] width 113 height 21
click at [0, 0] on icon at bounding box center [0, 0] width 0 height 0
drag, startPoint x: 572, startPoint y: 120, endPoint x: 633, endPoint y: 236, distance: 131.3
click at [633, 236] on div "Agrega el siguiente paso" at bounding box center [635, 233] width 113 height 21
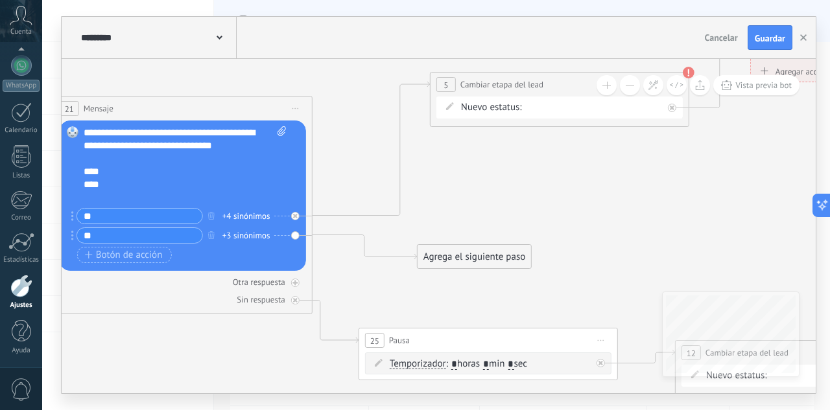
click at [526, 111] on div "INTERESADO CLIENTE P REMARKETING Pedido enviado – ganado Pedido cancelado – per…" at bounding box center [526, 108] width 0 height 16
click at [0, 0] on div "INTERESADO CLIENTE P REMARKETING Pedido enviado – ganado Pedido cancelado – per…" at bounding box center [0, 0] width 0 height 0
click at [0, 0] on label "CLIENTE P" at bounding box center [0, 0] width 0 height 0
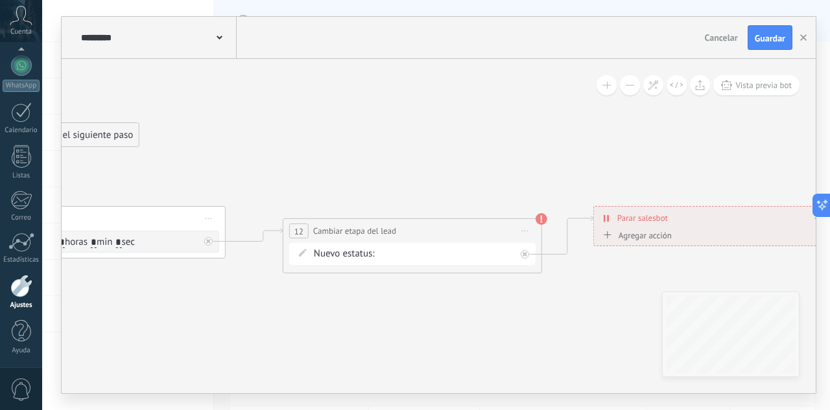
drag, startPoint x: 691, startPoint y: 241, endPoint x: 294, endPoint y: 124, distance: 413.6
click at [0, 0] on div "INTERESADO CLIENTE P REMARKETING Pedido enviado – ganado Pedido cancelado – per…" at bounding box center [0, 0] width 0 height 0
click at [0, 0] on label "REMARKETING" at bounding box center [0, 0] width 0 height 0
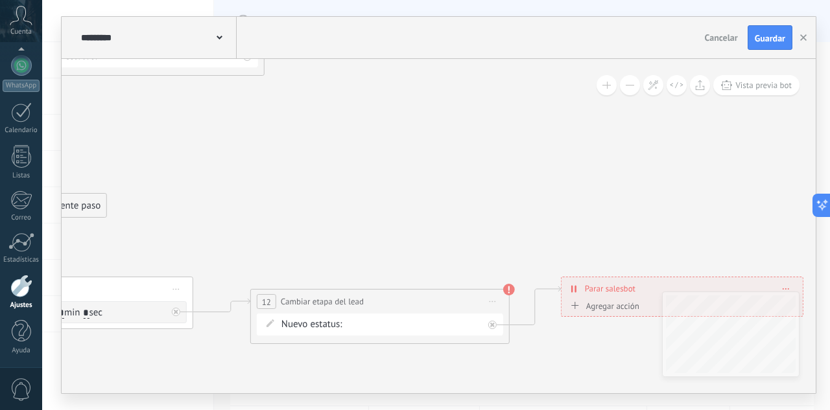
drag, startPoint x: 246, startPoint y: 159, endPoint x: 92, endPoint y: 255, distance: 182.0
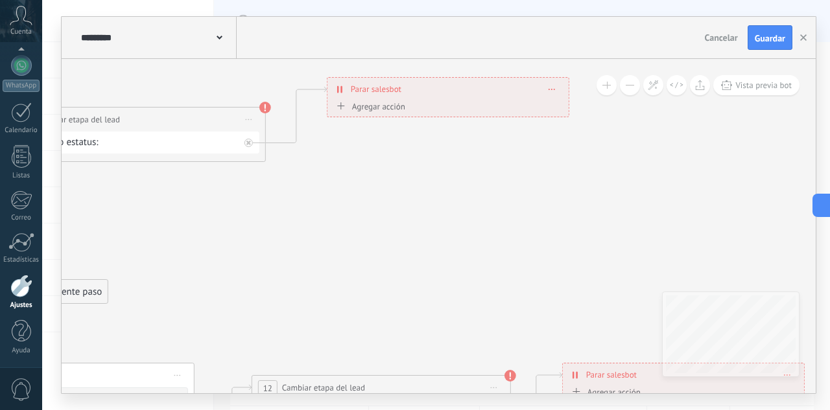
drag, startPoint x: 482, startPoint y: 181, endPoint x: 634, endPoint y: 242, distance: 164.4
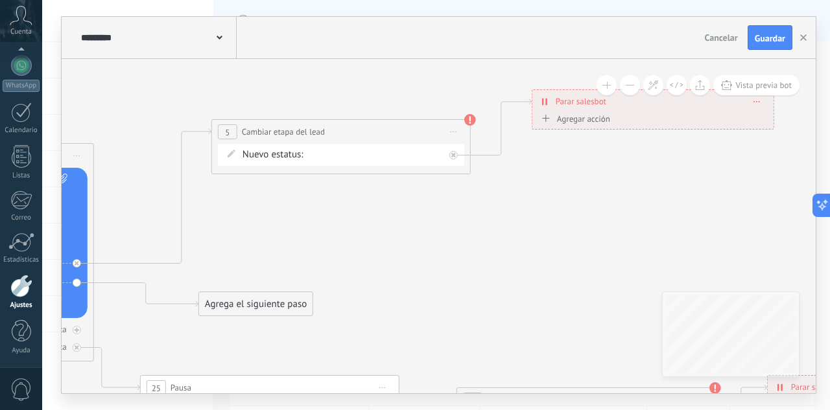
drag, startPoint x: 279, startPoint y: 213, endPoint x: 462, endPoint y: 227, distance: 184.0
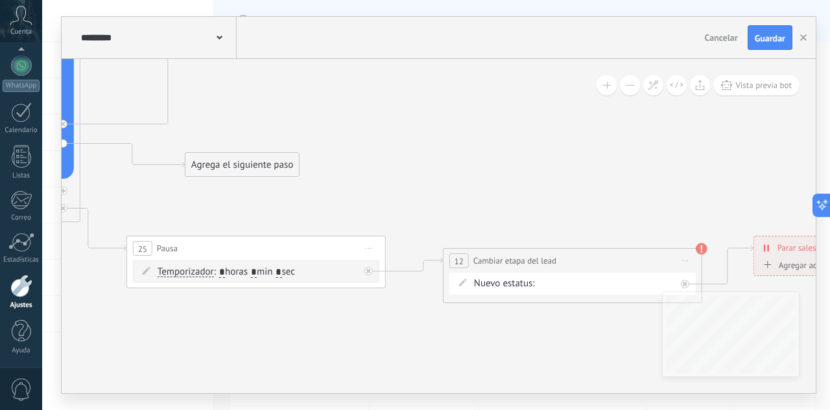
drag, startPoint x: 527, startPoint y: 270, endPoint x: 397, endPoint y: 161, distance: 169.3
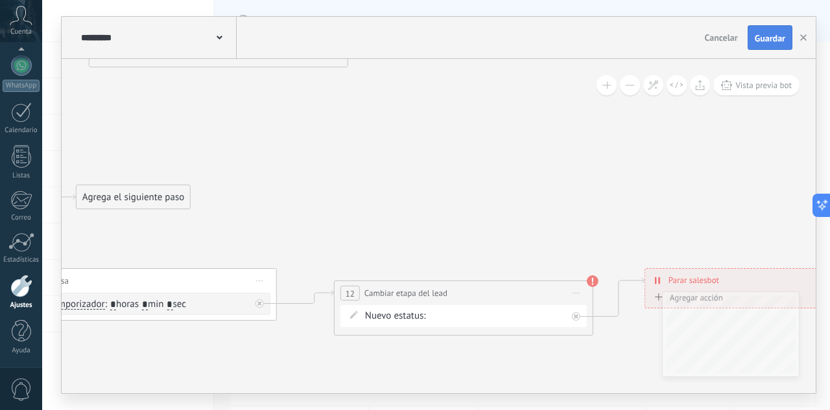
click at [761, 38] on span "Guardar" at bounding box center [769, 38] width 30 height 9
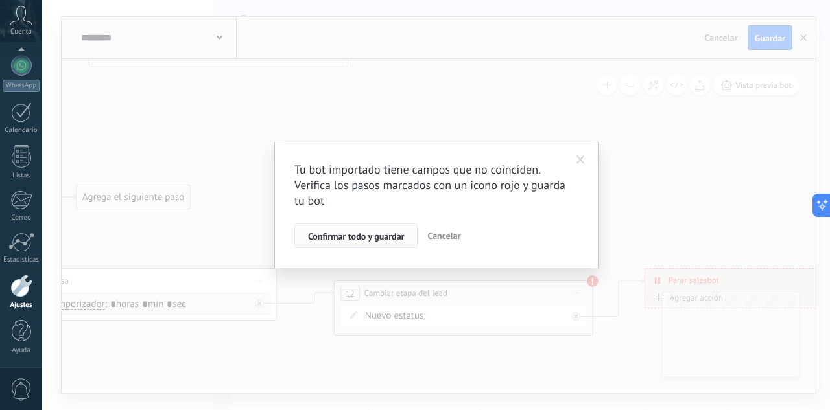
click at [391, 244] on button "Confirmar todo y guardar" at bounding box center [355, 236] width 123 height 25
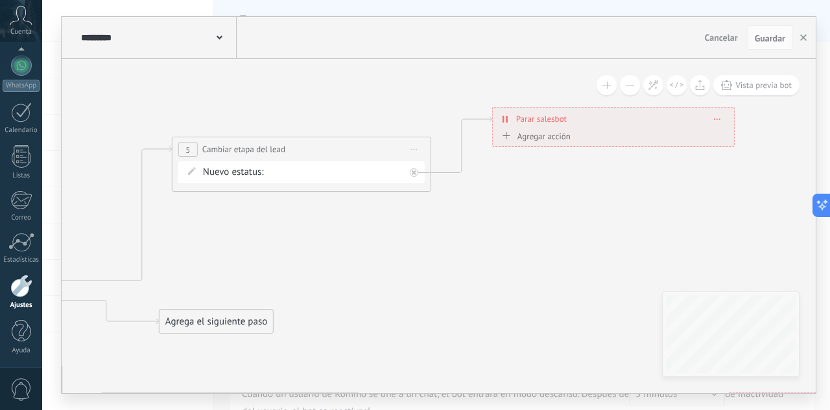
drag, startPoint x: 361, startPoint y: 178, endPoint x: 445, endPoint y: 285, distance: 135.7
click at [806, 38] on button "button" at bounding box center [802, 37] width 19 height 25
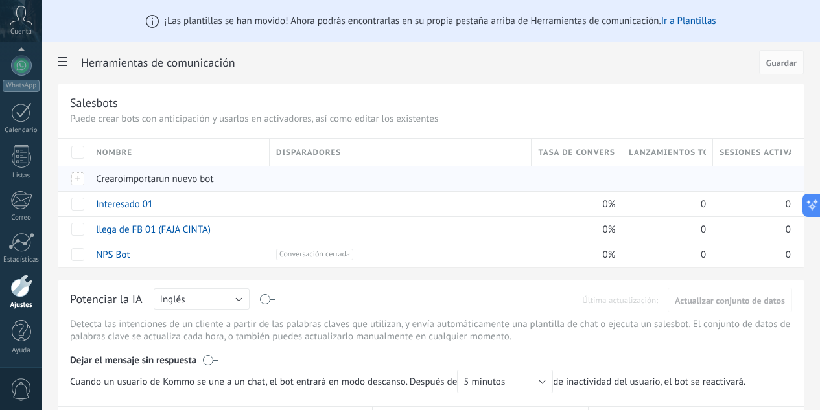
click at [159, 179] on span "importar" at bounding box center [141, 179] width 36 height 12
click at [0, 0] on input "importar un nuevo bot" at bounding box center [0, 0] width 0 height 0
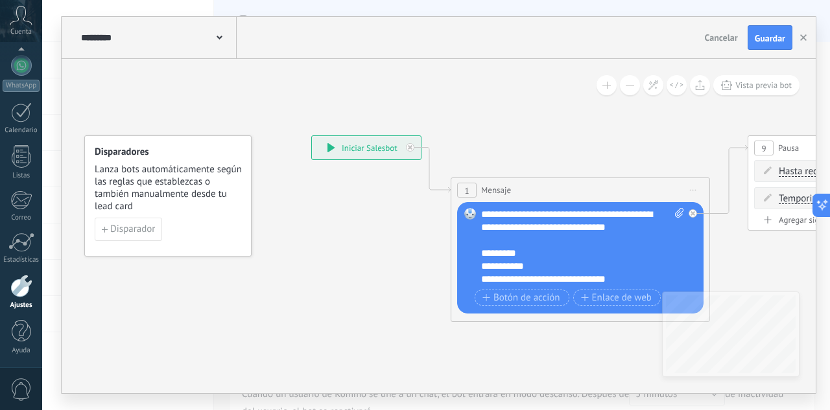
drag, startPoint x: 415, startPoint y: 257, endPoint x: 255, endPoint y: 205, distance: 167.9
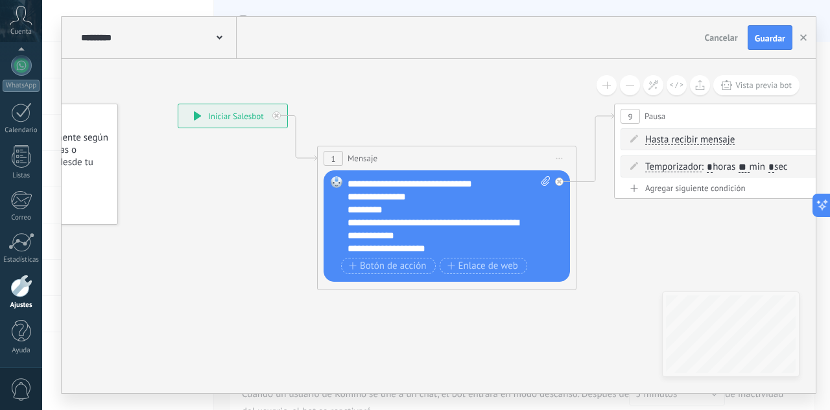
scroll to position [78, 0]
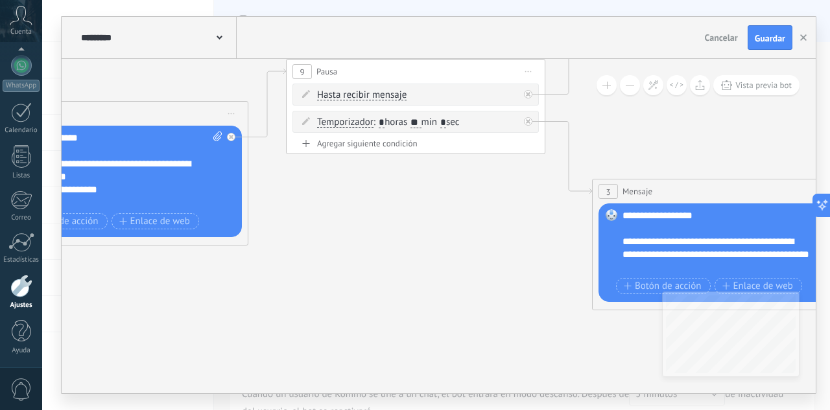
drag, startPoint x: 489, startPoint y: 325, endPoint x: 205, endPoint y: 303, distance: 284.7
click at [205, 303] on icon at bounding box center [794, 146] width 2537 height 979
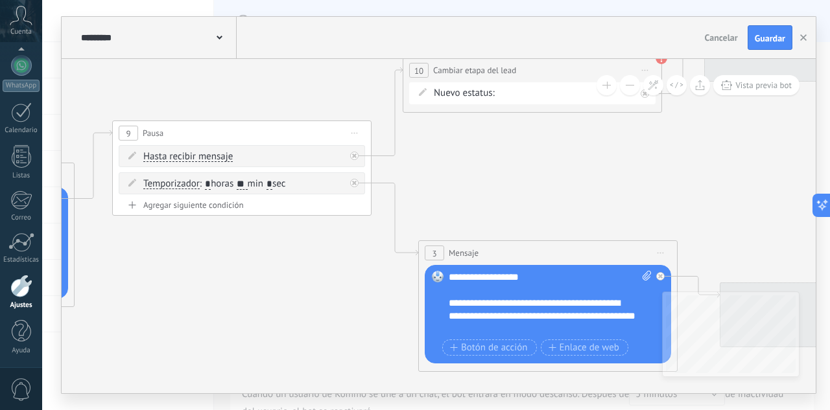
drag, startPoint x: 453, startPoint y: 261, endPoint x: 329, endPoint y: 288, distance: 127.4
click at [279, 323] on icon at bounding box center [620, 208] width 2537 height 979
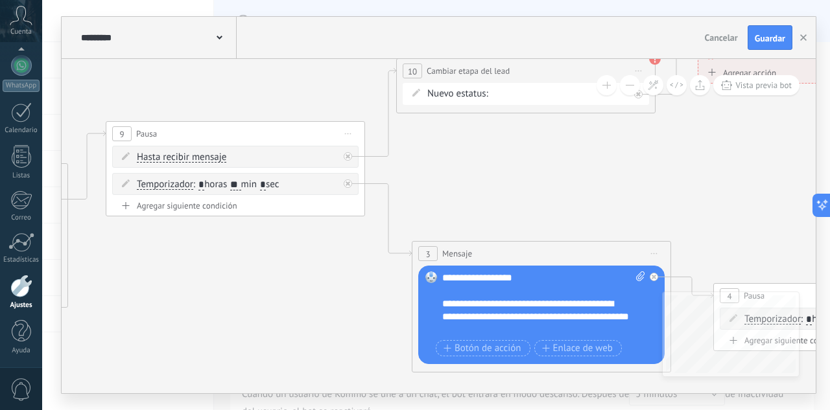
drag, startPoint x: 526, startPoint y: 173, endPoint x: 407, endPoint y: 233, distance: 132.7
click at [407, 233] on icon at bounding box center [613, 208] width 2537 height 979
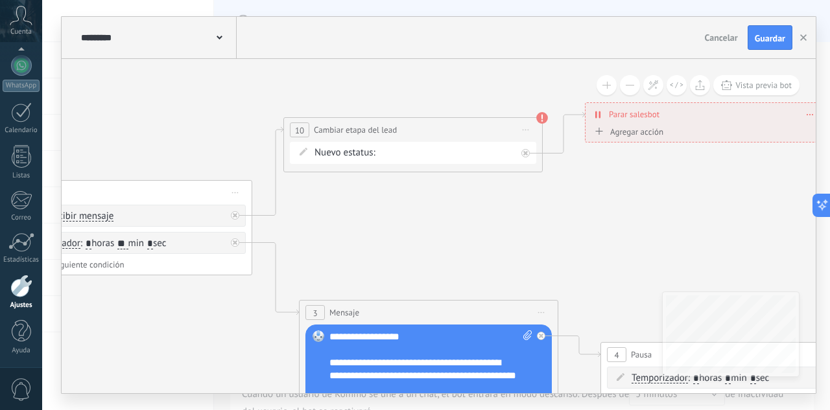
click at [0, 0] on div "INTERESADO CLIENTE P REMARKETING Pedido enviado – ganado Pedido cancelado – per…" at bounding box center [0, 0] width 0 height 0
click at [0, 0] on label "Pedido enviado – ganado" at bounding box center [0, 0] width 0 height 0
click at [0, 0] on div "INTERESADO CLIENTE P REMARKETING Pedido enviado – ganado Pedido cancelado – per…" at bounding box center [0, 0] width 0 height 0
click at [0, 0] on label "Pedido enviado – ganado" at bounding box center [0, 0] width 0 height 0
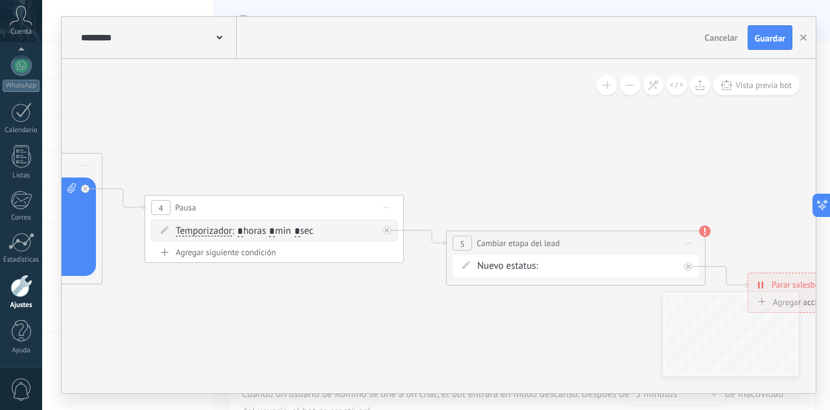
drag, startPoint x: 612, startPoint y: 261, endPoint x: 154, endPoint y: 115, distance: 480.9
click at [153, 114] on icon at bounding box center [45, 134] width 2537 height 1007
click at [0, 0] on div "INTERESADO CLIENTE P REMARKETING Pedido enviado – ganado Pedido cancelado – per…" at bounding box center [0, 0] width 0 height 0
click at [439, 351] on div at bounding box center [435, 205] width 787 height 410
click at [0, 0] on div "INTERESADO CLIENTE P REMARKETING Pedido enviado – ganado Pedido cancelado – per…" at bounding box center [0, 0] width 0 height 0
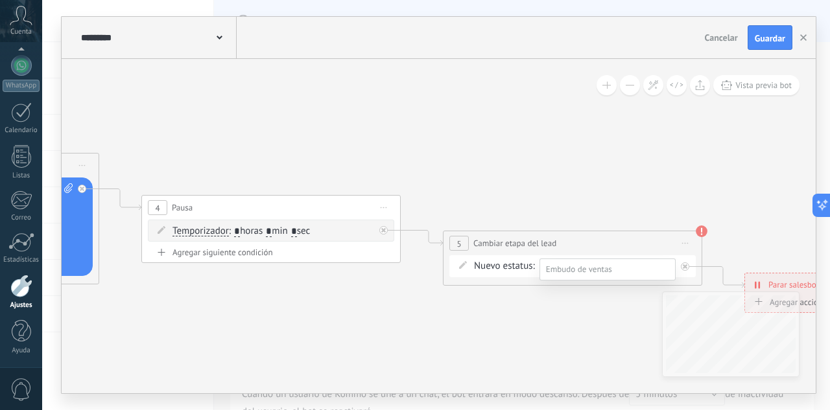
click at [0, 0] on label "REMARKETING" at bounding box center [0, 0] width 0 height 0
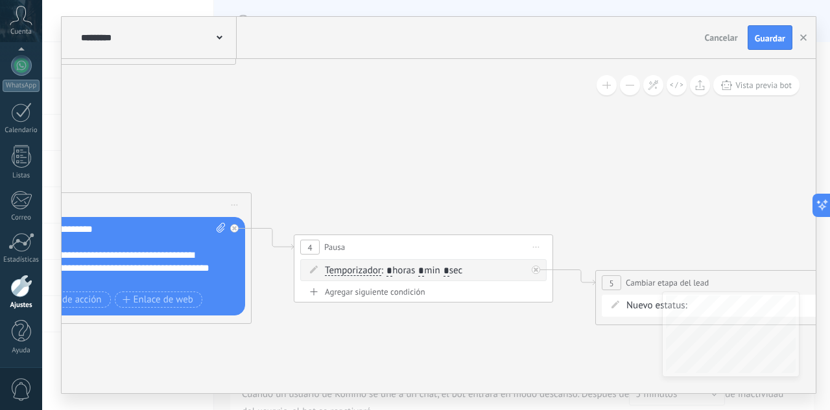
drag, startPoint x: 283, startPoint y: 329, endPoint x: 532, endPoint y: 377, distance: 254.2
click at [532, 377] on icon at bounding box center [194, 174] width 2537 height 1007
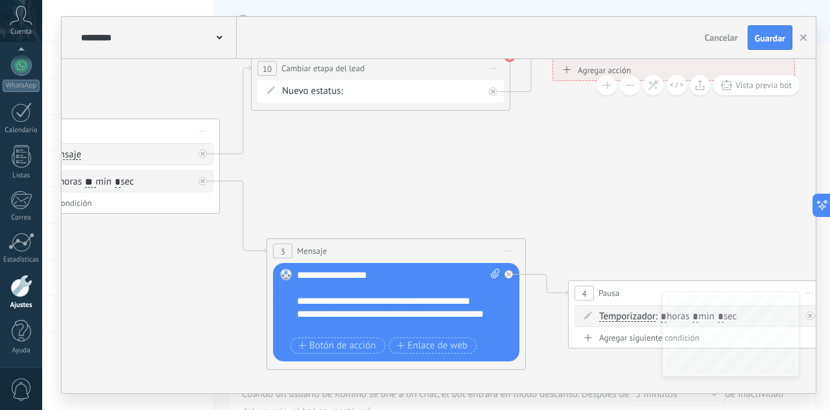
drag, startPoint x: 303, startPoint y: 188, endPoint x: 401, endPoint y: 198, distance: 98.4
click at [401, 198] on icon at bounding box center [468, 220] width 2537 height 1007
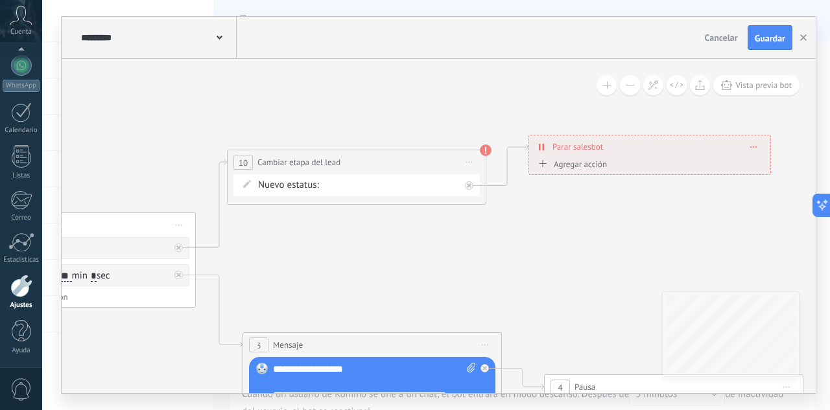
drag, startPoint x: 631, startPoint y: 190, endPoint x: 573, endPoint y: 281, distance: 107.5
click at [573, 281] on icon at bounding box center [444, 314] width 2537 height 1007
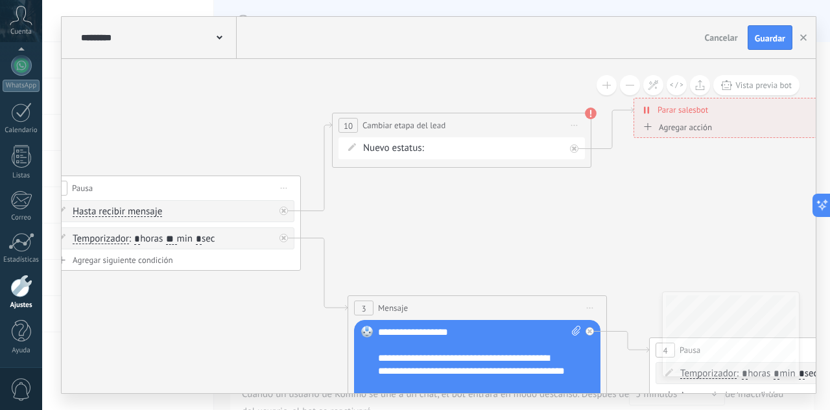
drag, startPoint x: 573, startPoint y: 281, endPoint x: 688, endPoint y: 241, distance: 121.5
click at [688, 241] on icon at bounding box center [549, 277] width 2537 height 1007
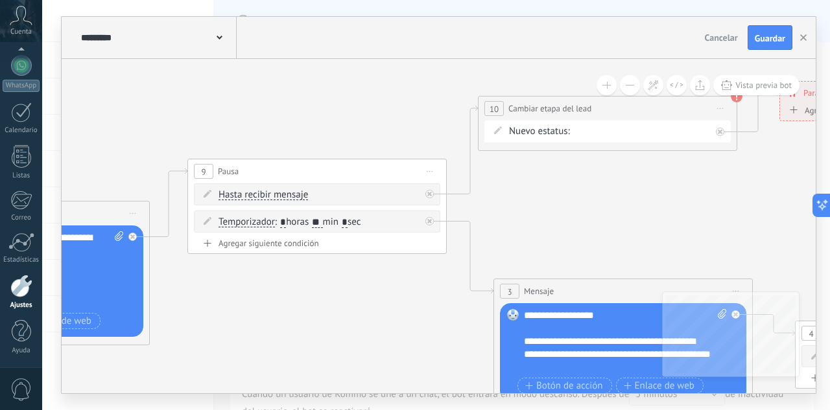
drag, startPoint x: 327, startPoint y: 317, endPoint x: 395, endPoint y: 310, distance: 68.4
click at [395, 310] on icon at bounding box center [695, 260] width 2537 height 1007
click at [322, 222] on input "**" at bounding box center [317, 223] width 10 height 10
click at [336, 279] on icon at bounding box center [695, 260] width 2537 height 1007
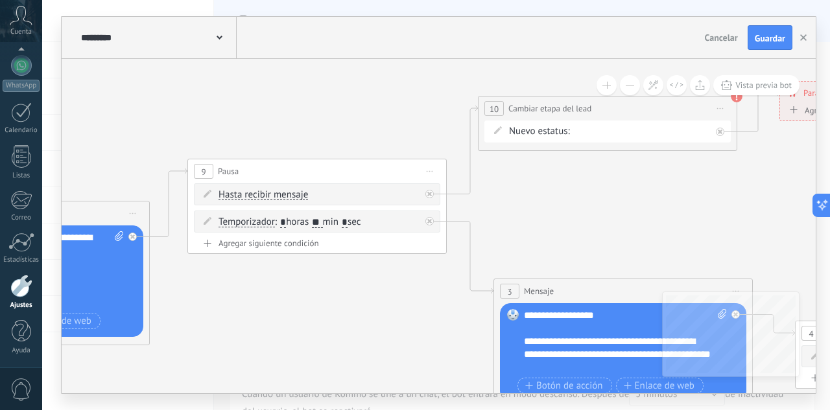
click at [584, 222] on icon at bounding box center [695, 260] width 2537 height 1007
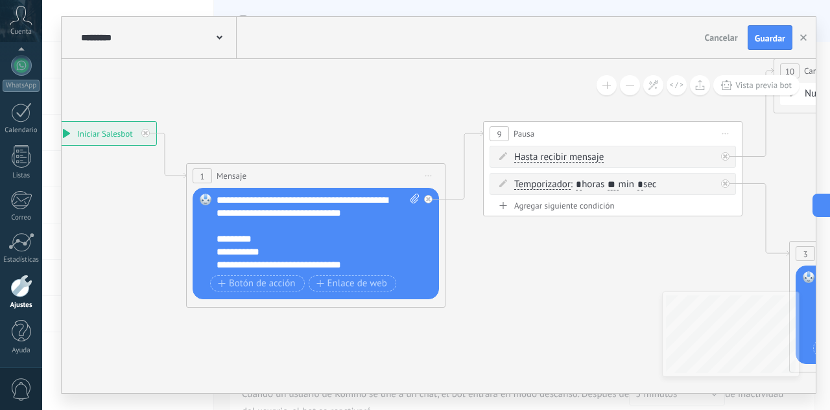
drag, startPoint x: 257, startPoint y: 331, endPoint x: 609, endPoint y: 285, distance: 355.6
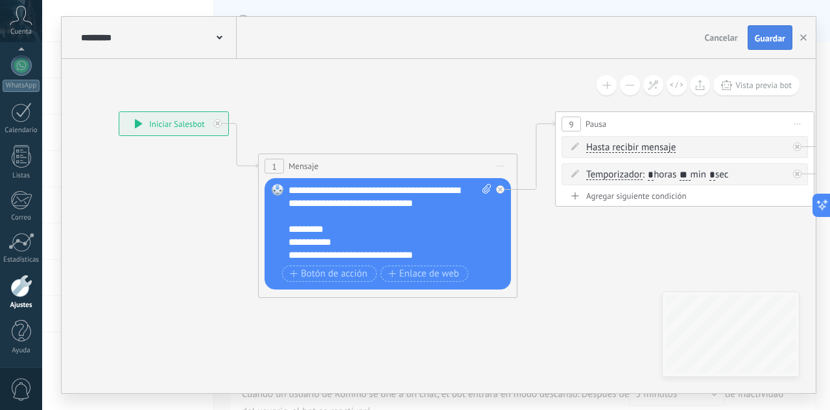
click at [786, 35] on button "Guardar" at bounding box center [769, 37] width 45 height 25
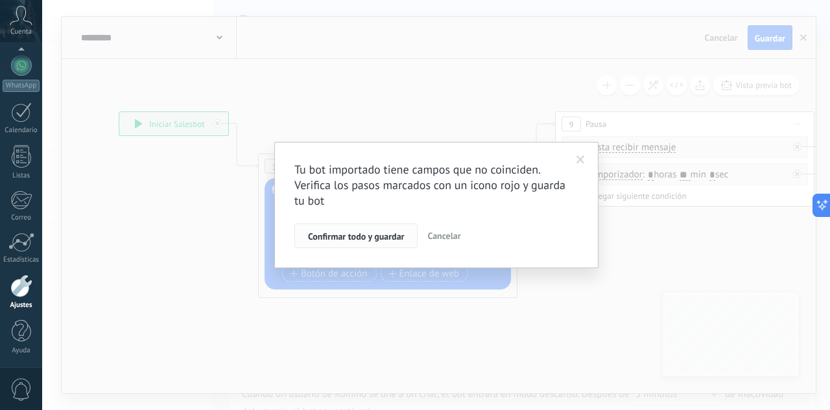
click at [379, 236] on span "Confirmar todo y guardar" at bounding box center [356, 236] width 96 height 9
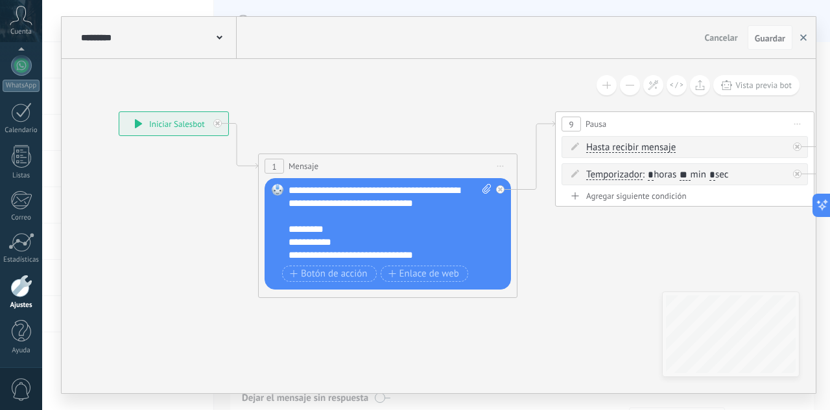
click at [807, 38] on button "button" at bounding box center [802, 37] width 19 height 25
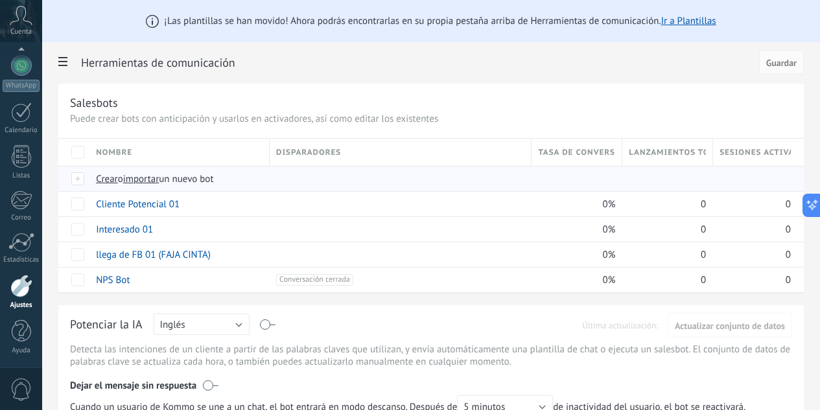
click at [159, 182] on span "importar" at bounding box center [141, 179] width 36 height 12
click at [0, 0] on input "importar un nuevo bot" at bounding box center [0, 0] width 0 height 0
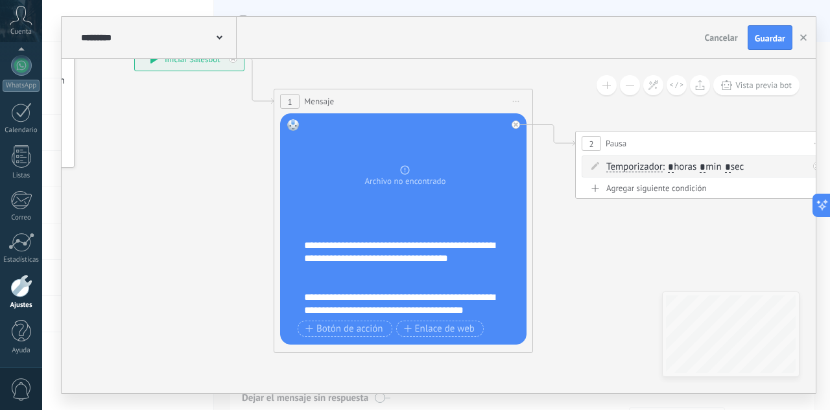
drag, startPoint x: 389, startPoint y: 301, endPoint x: 189, endPoint y: 202, distance: 223.2
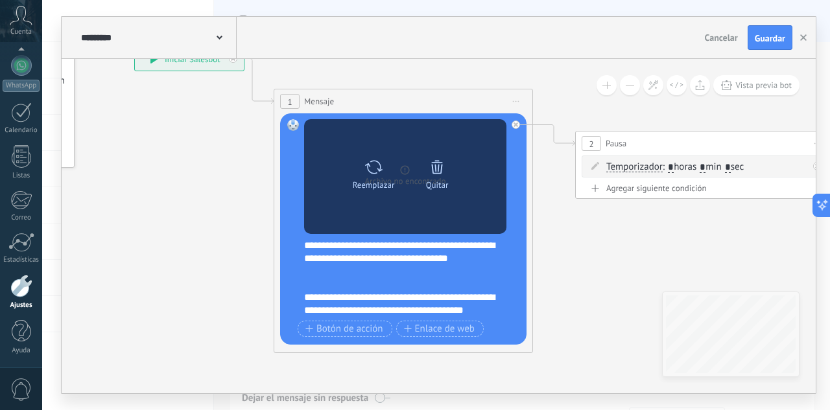
click at [373, 178] on div at bounding box center [373, 167] width 19 height 26
click input "Subir" at bounding box center [0, 0] width 0 height 0
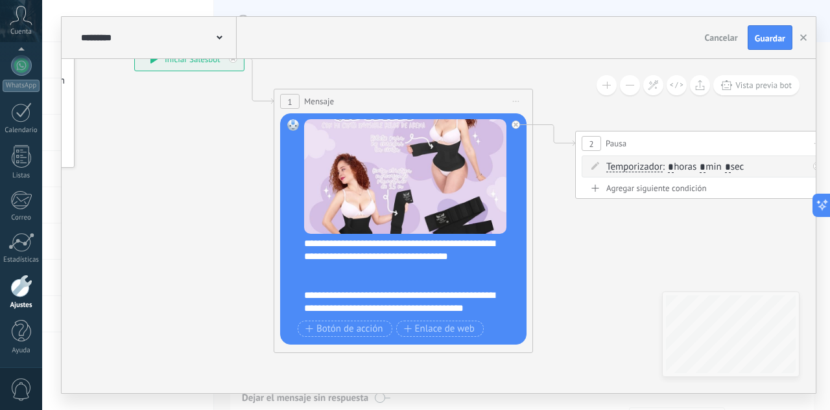
scroll to position [0, 0]
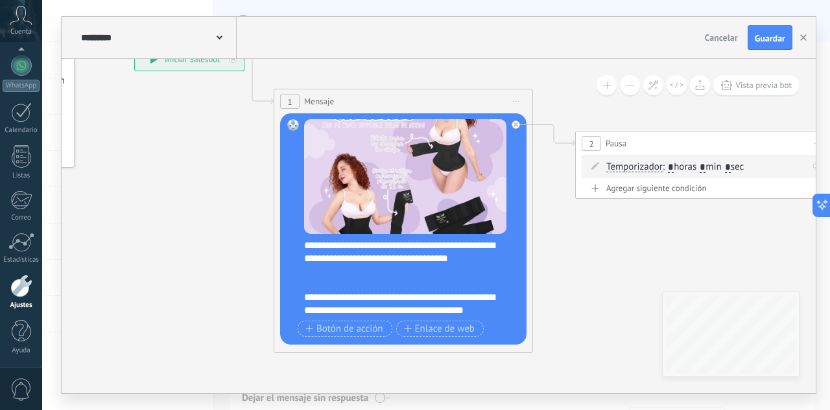
click at [342, 294] on div "**********" at bounding box center [411, 278] width 215 height 78
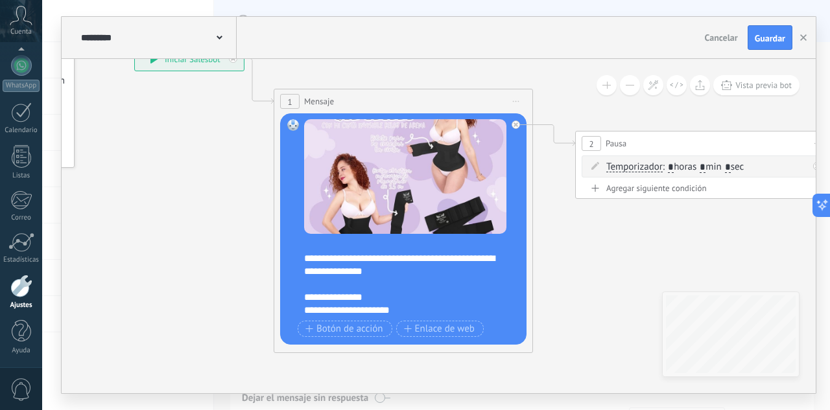
scroll to position [156, 0]
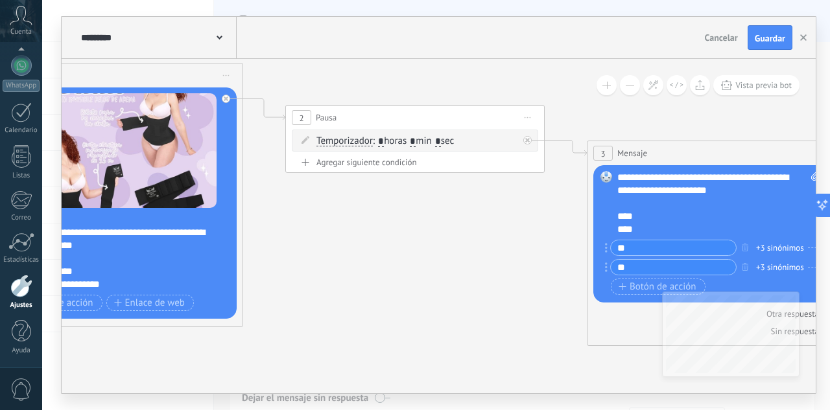
drag, startPoint x: 631, startPoint y: 274, endPoint x: 343, endPoint y: 250, distance: 289.5
click at [343, 250] on icon at bounding box center [783, 183] width 2526 height 973
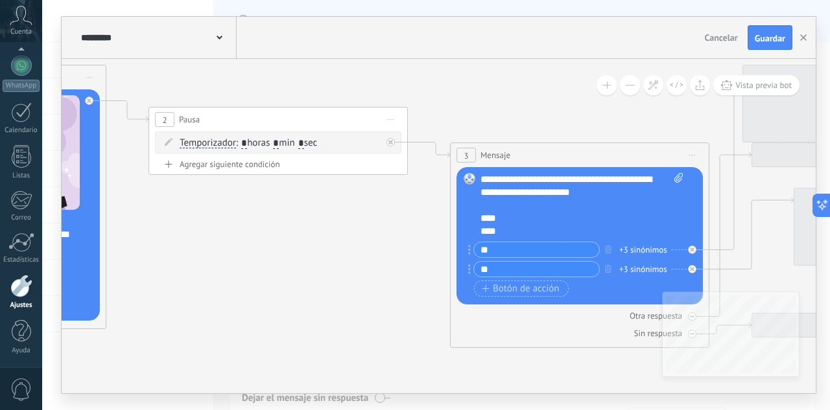
drag, startPoint x: 498, startPoint y: 260, endPoint x: 264, endPoint y: 259, distance: 234.6
click at [264, 259] on icon at bounding box center [647, 185] width 2526 height 973
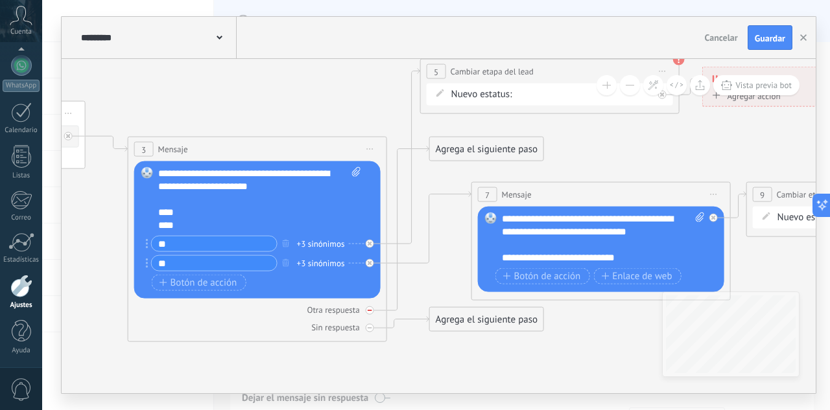
click at [369, 314] on div at bounding box center [370, 311] width 8 height 8
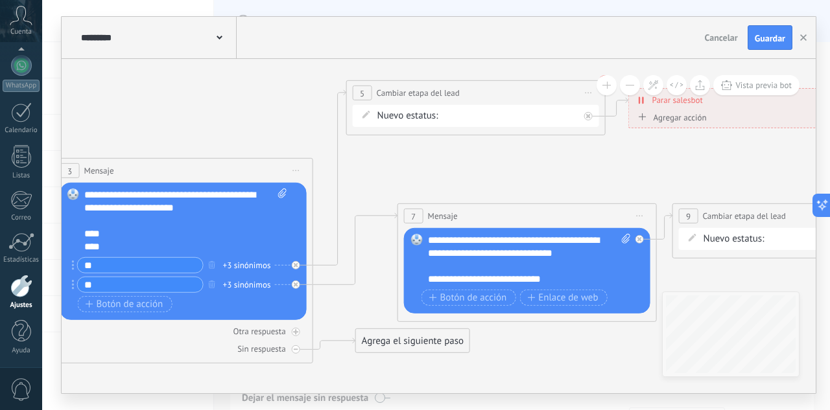
click at [442, 115] on div "INTERESADO CLIENTE P REMARKETING Pedido enviado – ganado Pedido cancelado – per…" at bounding box center [442, 116] width 0 height 16
click at [0, 0] on div "INTERESADO CLIENTE P REMARKETING Pedido enviado – ganado Pedido cancelado – per…" at bounding box center [0, 0] width 0 height 0
click at [0, 0] on label "CLIENTE P" at bounding box center [0, 0] width 0 height 0
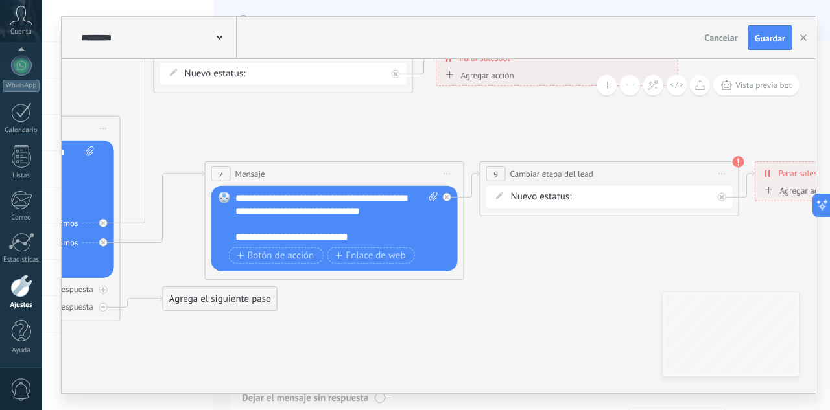
drag, startPoint x: 574, startPoint y: 191, endPoint x: 316, endPoint y: 148, distance: 261.5
click at [316, 148] on icon at bounding box center [58, 158] width 2526 height 973
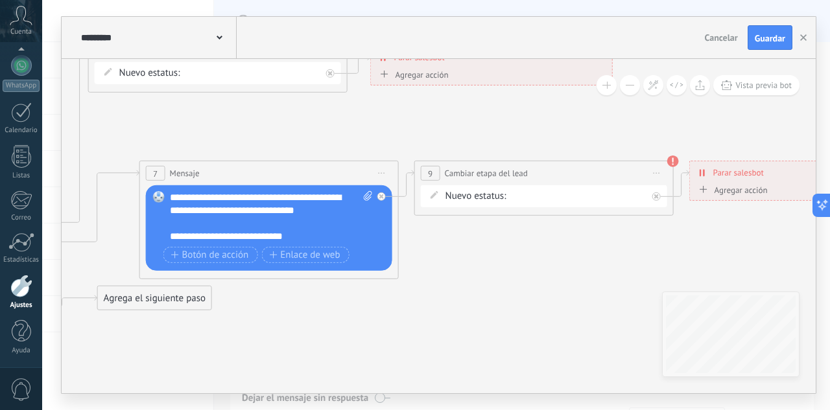
click at [0, 0] on div "INTERESADO CLIENTE P REMARKETING Pedido enviado – ganado Pedido cancelado – per…" at bounding box center [0, 0] width 0 height 0
click at [0, 0] on label "Pedido enviado – ganado" at bounding box center [0, 0] width 0 height 0
click at [0, 0] on div "INTERESADO CLIENTE P REMARKETING Pedido enviado – ganado Pedido cancelado – per…" at bounding box center [0, 0] width 0 height 0
click at [0, 0] on label "Pedido cancelado – perdido" at bounding box center [0, 0] width 0 height 0
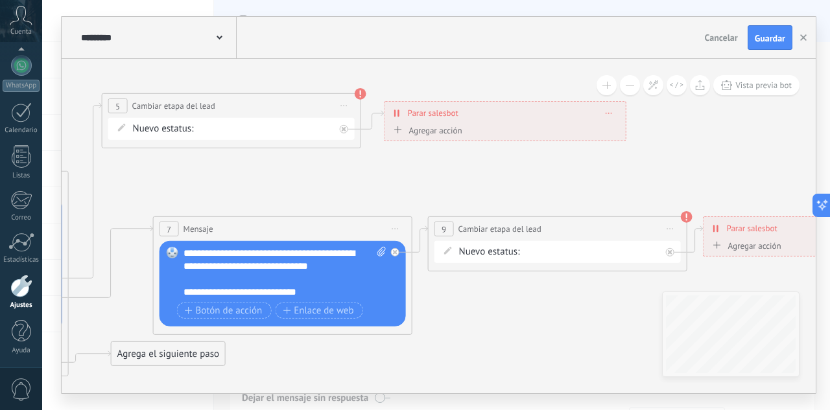
drag, startPoint x: 343, startPoint y: 325, endPoint x: 356, endPoint y: 381, distance: 57.4
click at [356, 381] on icon at bounding box center [6, 213] width 2526 height 973
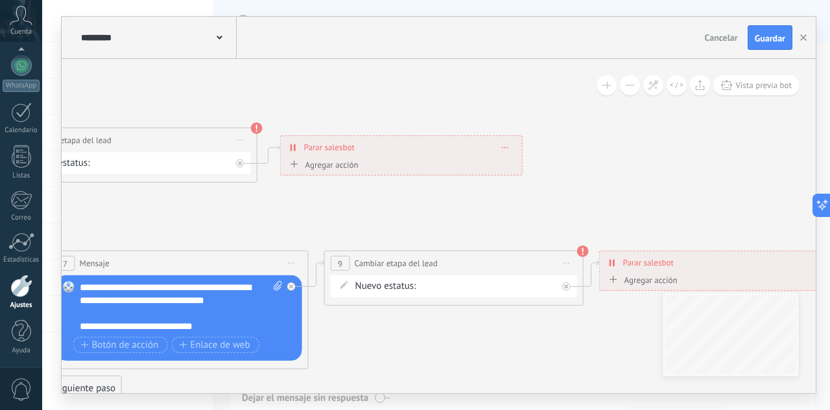
drag, startPoint x: 425, startPoint y: 154, endPoint x: 321, endPoint y: 188, distance: 109.2
click at [754, 40] on span "Guardar" at bounding box center [769, 38] width 30 height 9
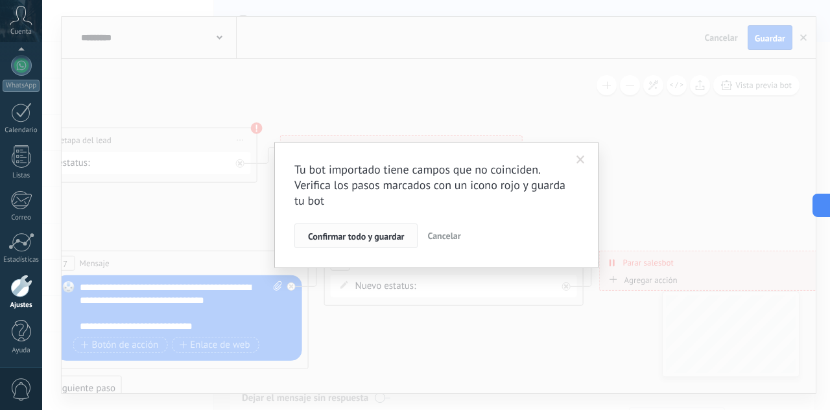
click at [379, 244] on button "Confirmar todo y guardar" at bounding box center [355, 236] width 123 height 25
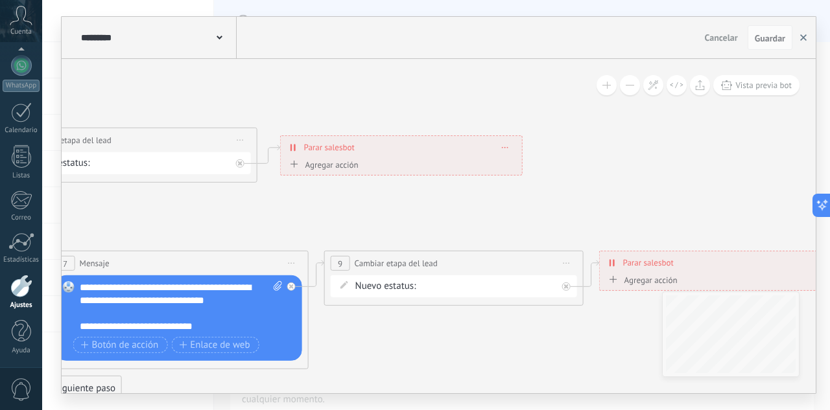
click at [805, 35] on icon "button" at bounding box center [803, 37] width 6 height 6
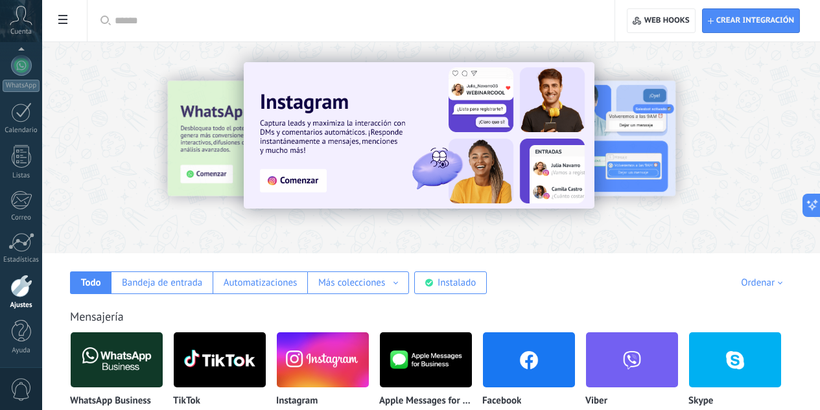
click at [286, 27] on input "text" at bounding box center [356, 21] width 482 height 14
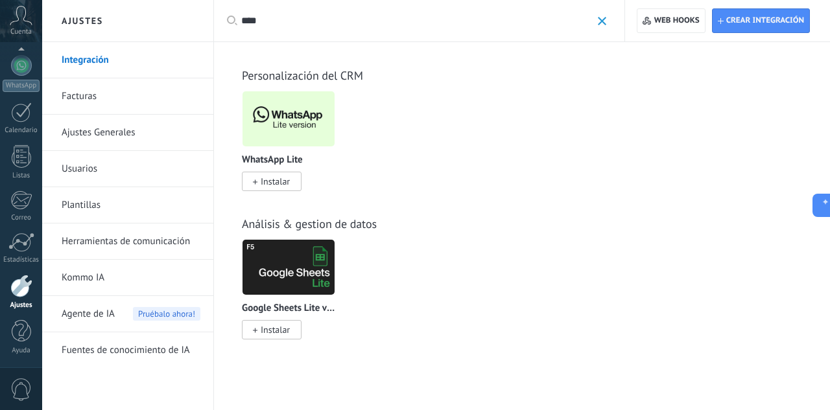
type input "****"
click at [292, 88] on div "Personalización del CRM WhatsApp Lite Instalar Triggers by Komanda F5 Instalar …" at bounding box center [522, 116] width 590 height 148
click at [275, 177] on span "Instalar" at bounding box center [275, 182] width 29 height 12
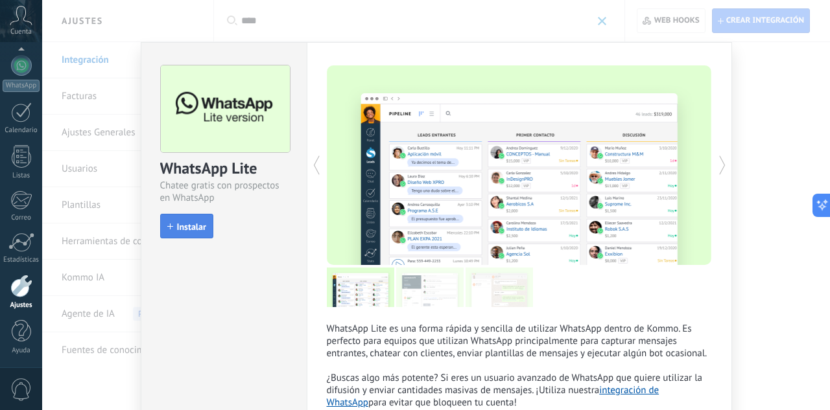
click at [180, 222] on span "Instalar" at bounding box center [191, 226] width 29 height 9
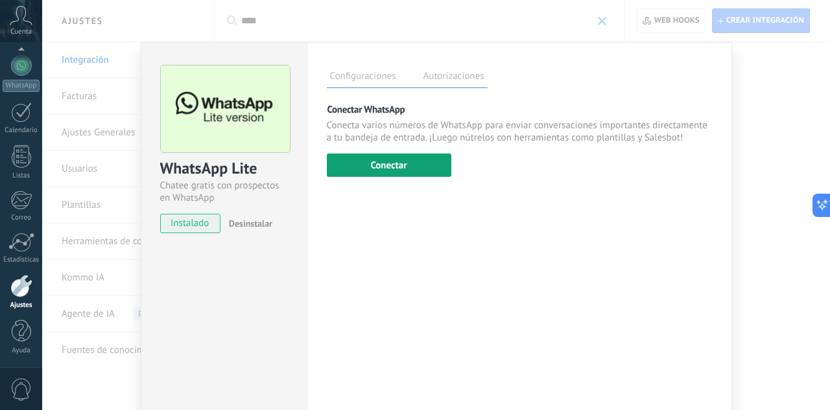
click at [361, 162] on button "Conectar" at bounding box center [389, 165] width 124 height 23
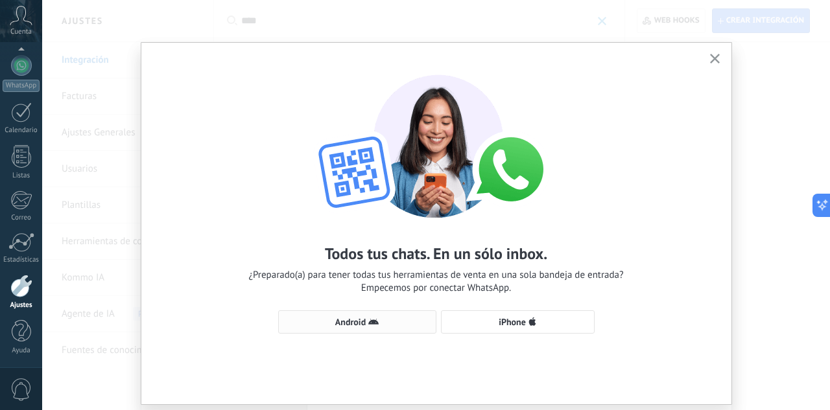
click at [351, 325] on span "Android" at bounding box center [350, 322] width 30 height 9
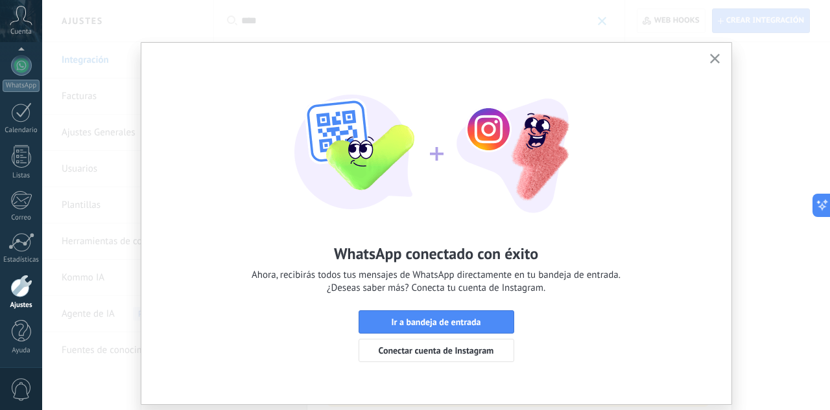
click at [712, 59] on use "button" at bounding box center [715, 59] width 10 height 10
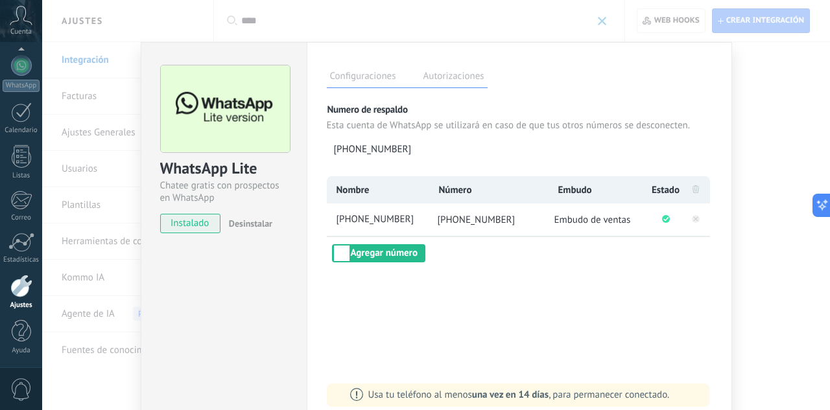
click at [745, 252] on div "WhatsApp Lite Chatee gratis con prospectos en WhatsApp instalado Desinstalar Co…" at bounding box center [435, 205] width 787 height 410
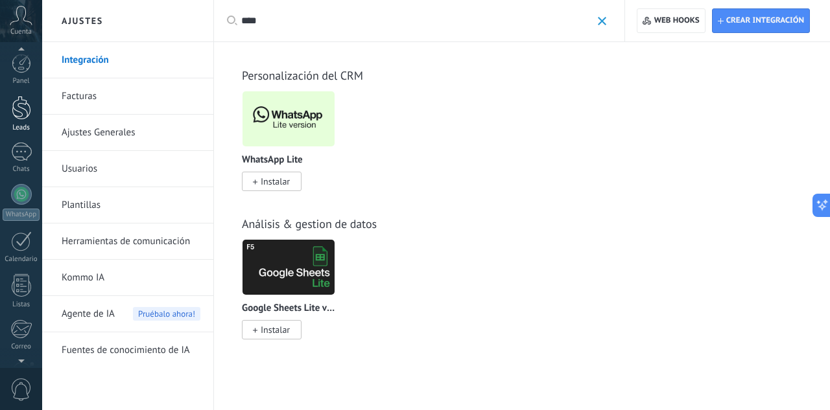
click at [25, 117] on div at bounding box center [21, 108] width 19 height 24
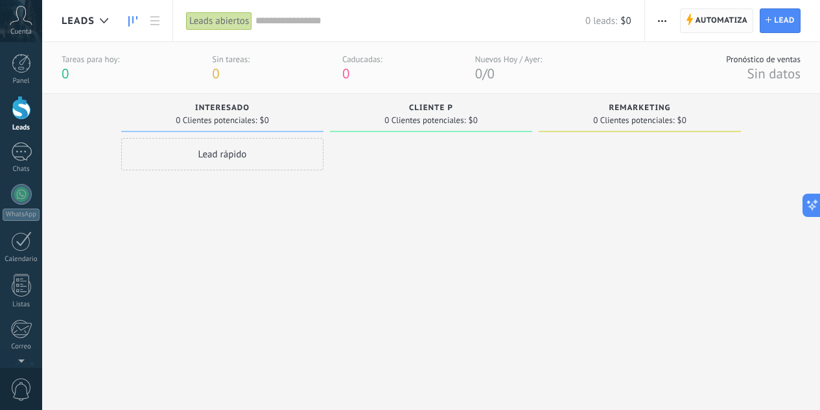
click at [717, 14] on span "Automatiza" at bounding box center [721, 20] width 52 height 23
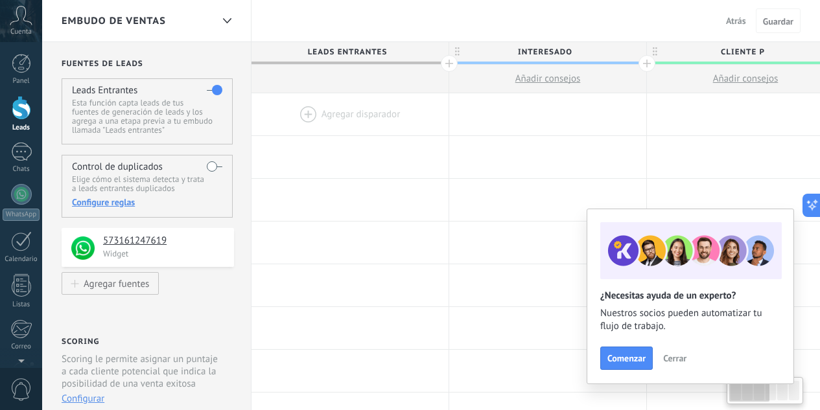
click at [680, 363] on span "Cerrar" at bounding box center [674, 358] width 23 height 9
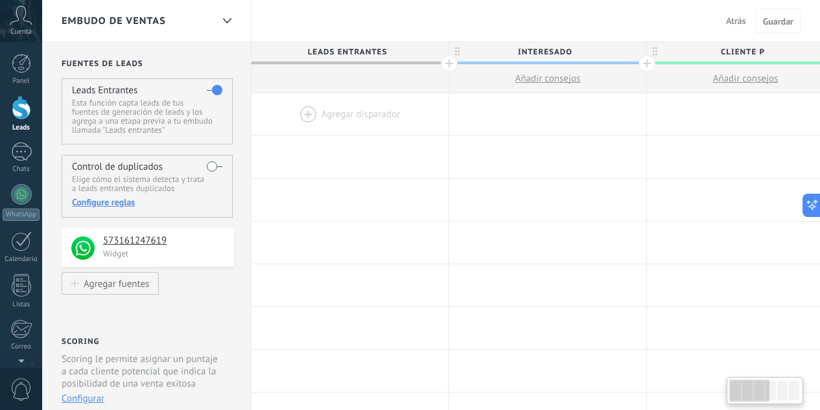
click at [312, 113] on div at bounding box center [349, 114] width 197 height 42
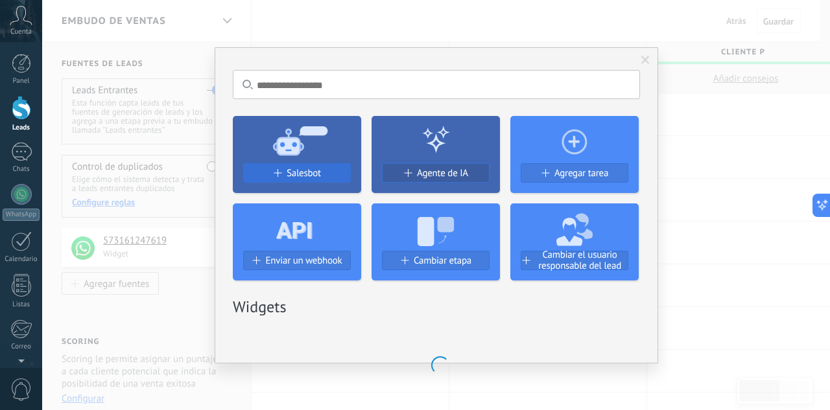
click at [296, 171] on span "Salesbot" at bounding box center [303, 173] width 34 height 11
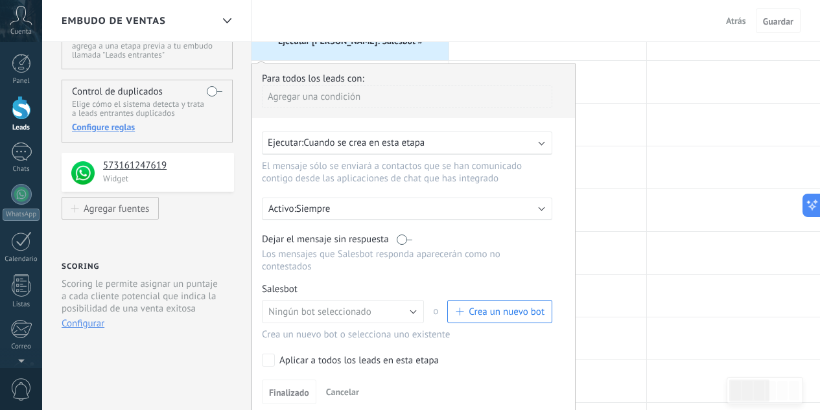
scroll to position [91, 0]
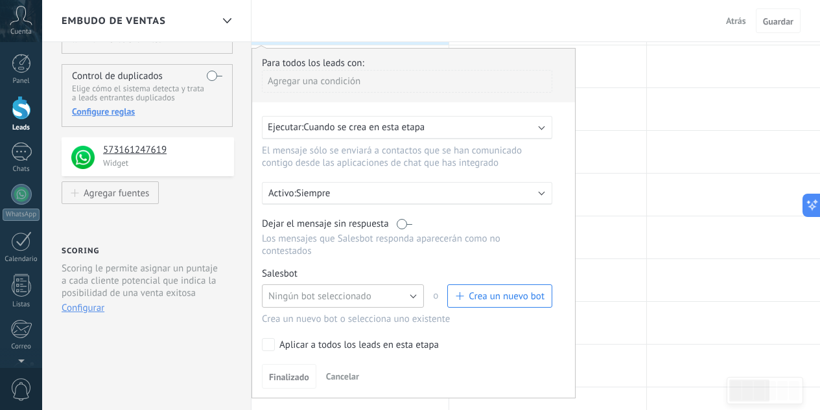
click at [381, 298] on button "Ningún bot seleccionado" at bounding box center [343, 296] width 162 height 23
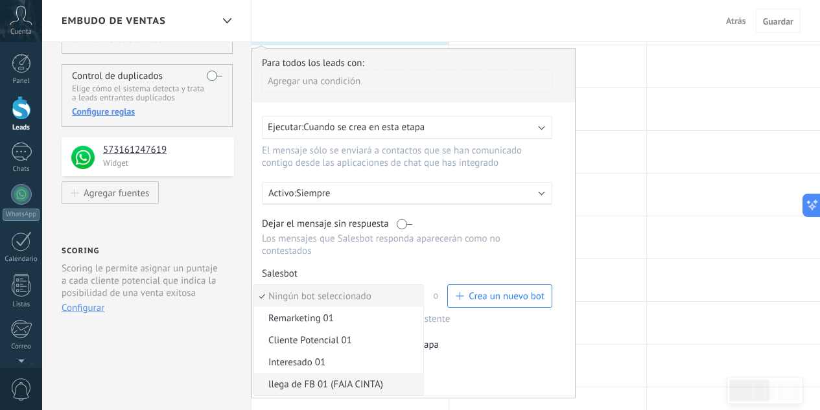
click at [351, 388] on span "llega de FB 01 (FAJA CINTA)" at bounding box center [336, 384] width 165 height 12
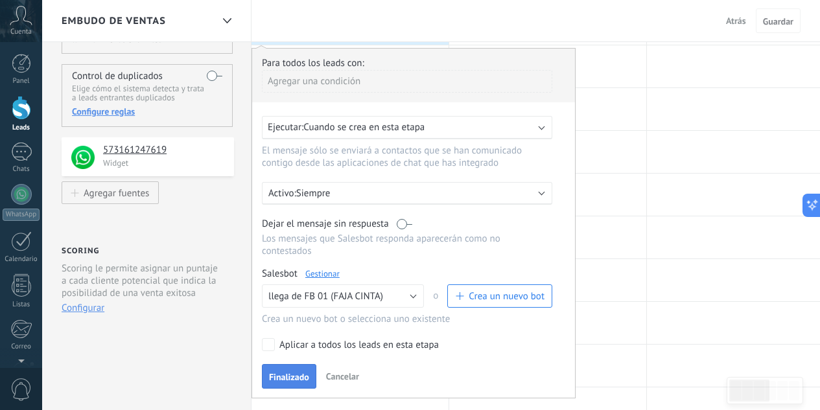
click at [294, 380] on span "Finalizado" at bounding box center [289, 377] width 40 height 9
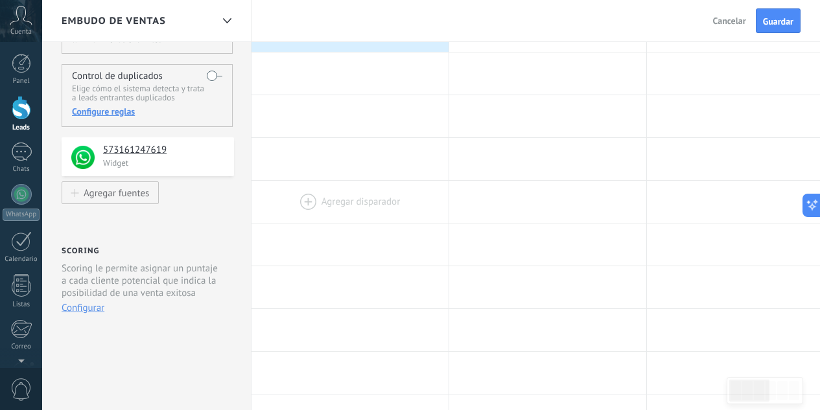
scroll to position [0, 0]
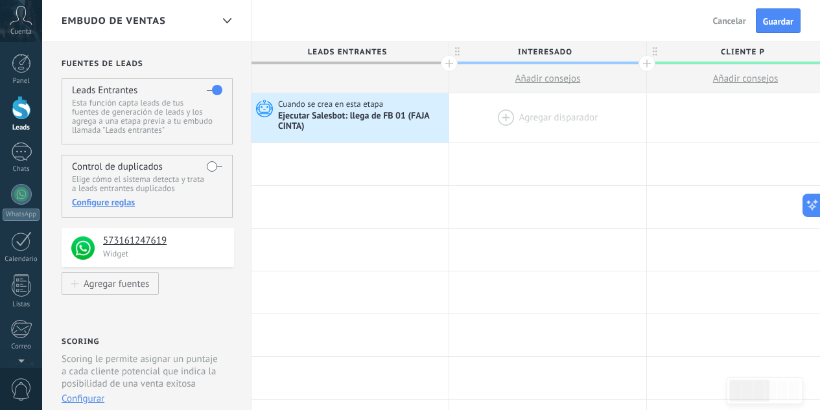
click at [503, 121] on div at bounding box center [547, 117] width 197 height 49
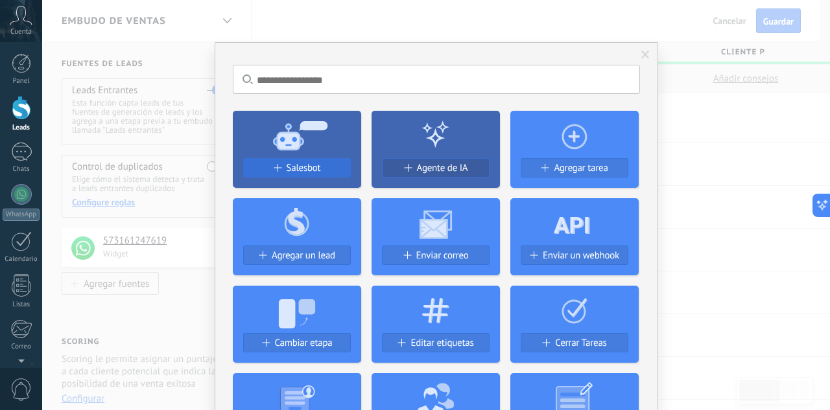
click at [290, 170] on span "Salesbot" at bounding box center [303, 168] width 34 height 11
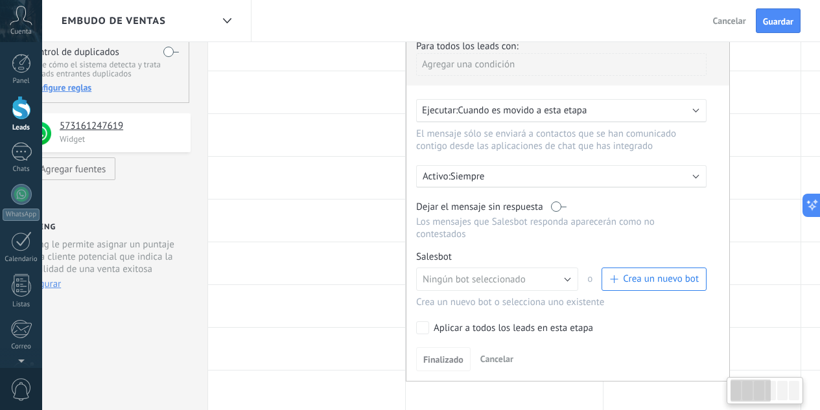
scroll to position [0, 46]
click at [526, 286] on button "Ningún bot seleccionado" at bounding box center [494, 279] width 162 height 23
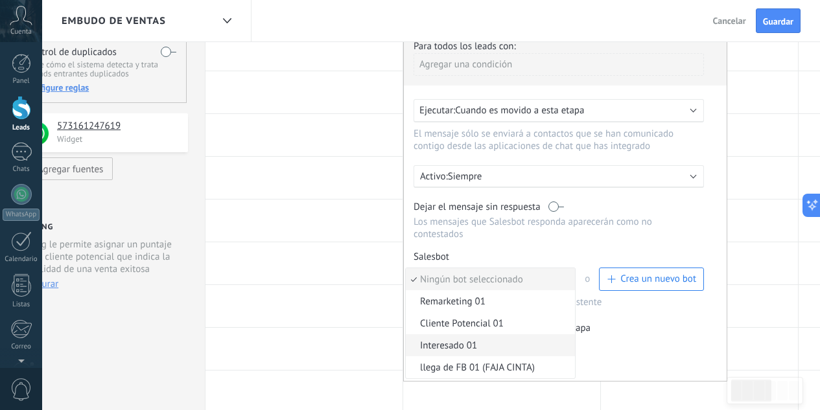
click at [469, 349] on span "Interesado 01" at bounding box center [488, 346] width 165 height 12
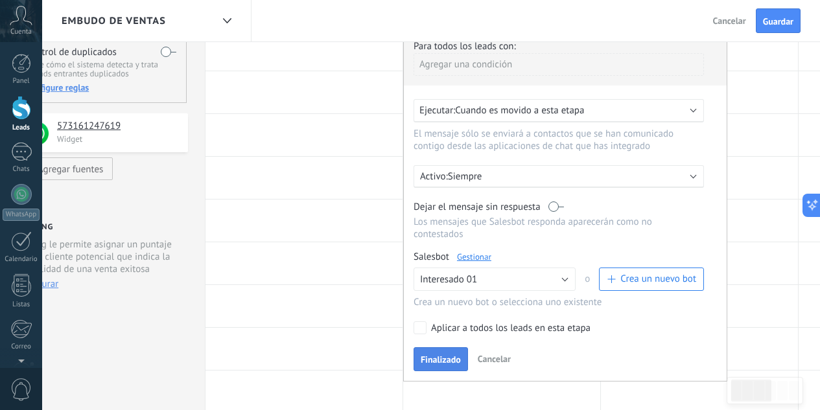
click at [457, 358] on span "Finalizado" at bounding box center [441, 359] width 40 height 9
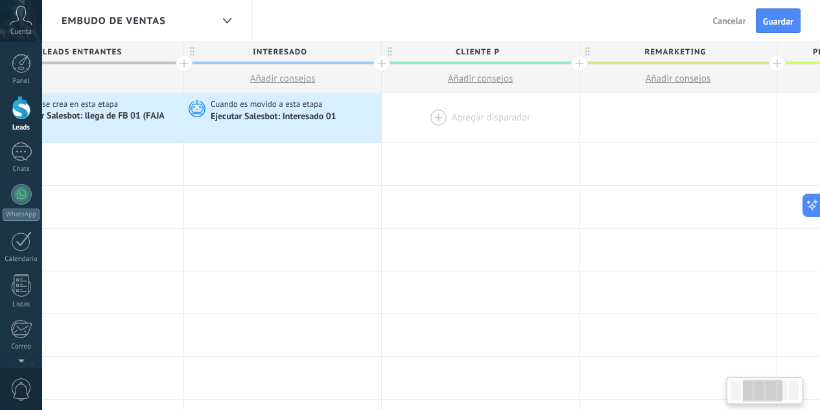
scroll to position [0, 266]
click at [430, 114] on div at bounding box center [479, 117] width 197 height 49
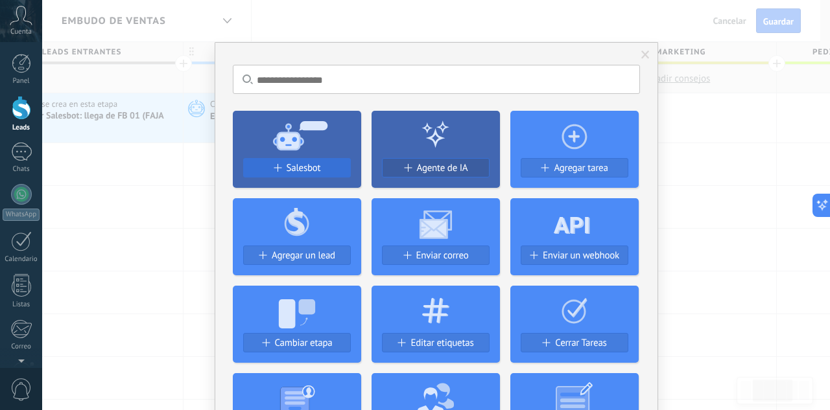
click at [283, 159] on button "Salesbot" at bounding box center [297, 167] width 108 height 19
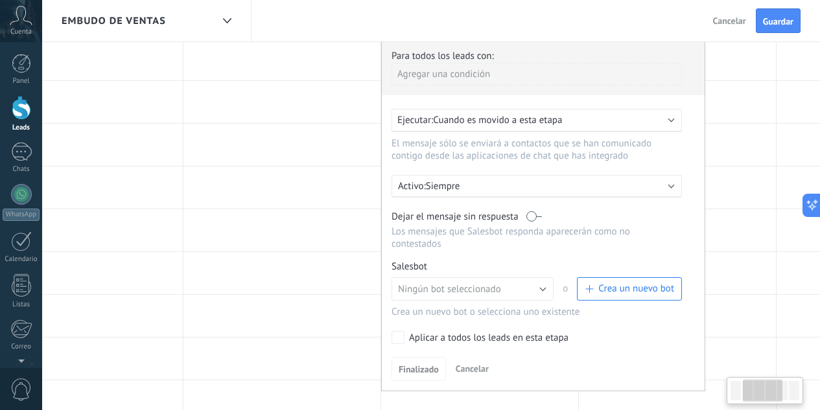
scroll to position [106, 0]
click at [480, 289] on span "Ningún bot seleccionado" at bounding box center [449, 288] width 103 height 12
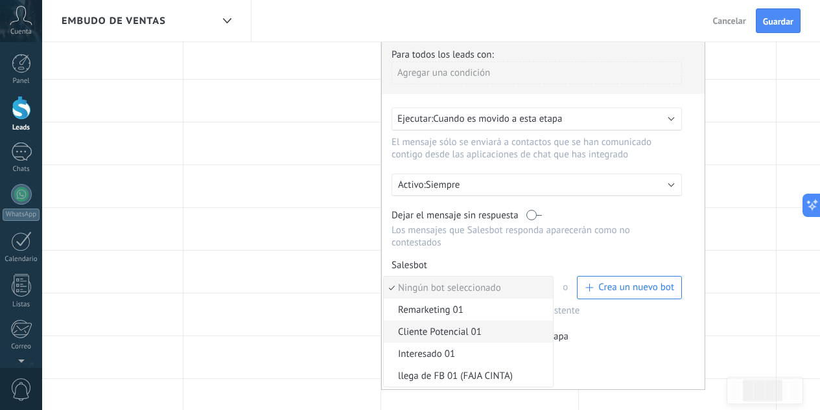
click at [467, 329] on span "Cliente Potencial 01" at bounding box center [466, 332] width 165 height 12
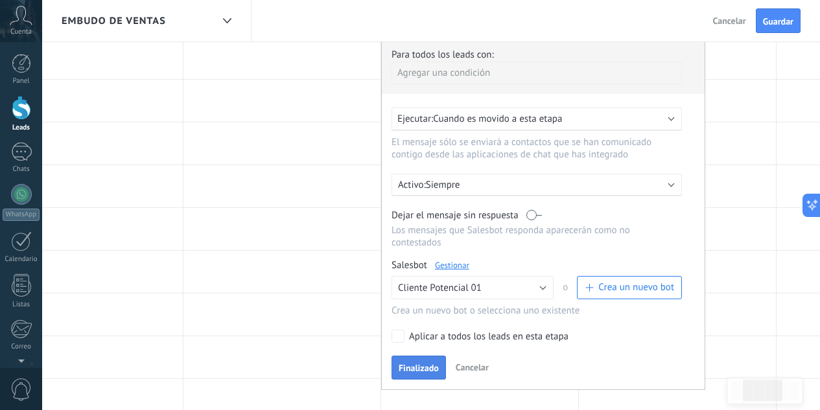
click at [416, 366] on span "Finalizado" at bounding box center [419, 368] width 40 height 9
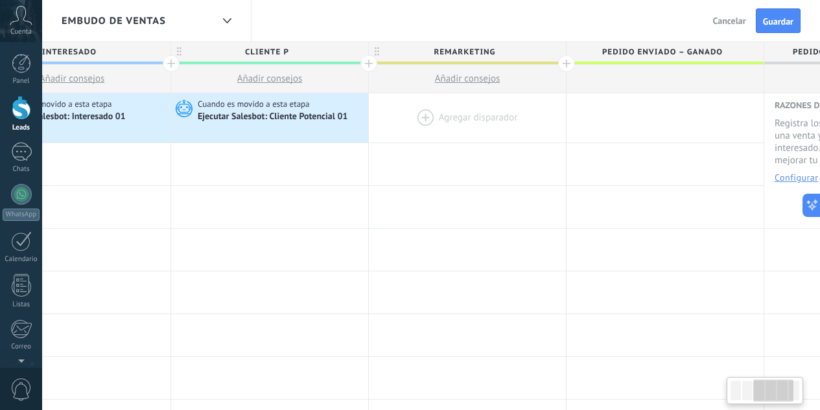
scroll to position [0, 482]
click at [423, 115] on div at bounding box center [461, 117] width 197 height 49
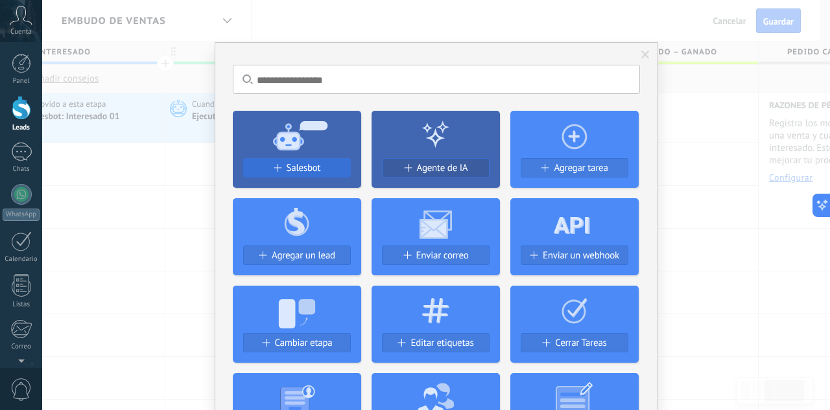
click at [274, 160] on button "Salesbot" at bounding box center [297, 167] width 108 height 19
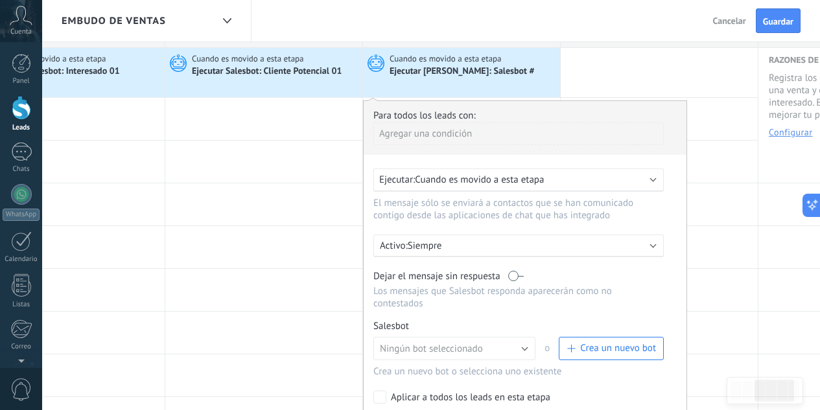
scroll to position [60, 0]
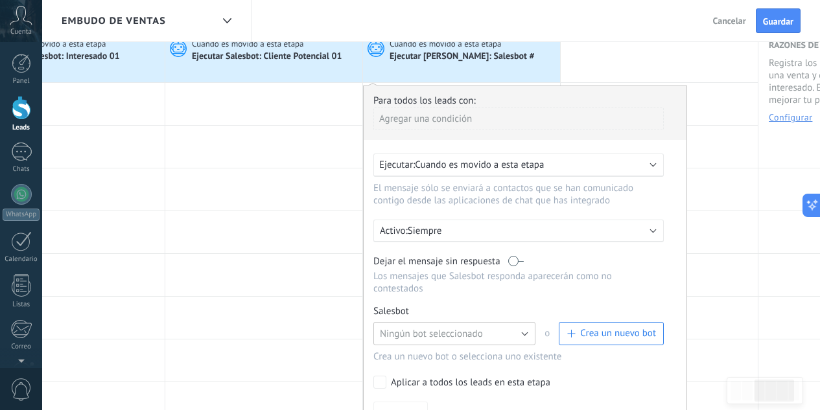
click at [419, 327] on button "Ningún bot seleccionado" at bounding box center [454, 333] width 162 height 23
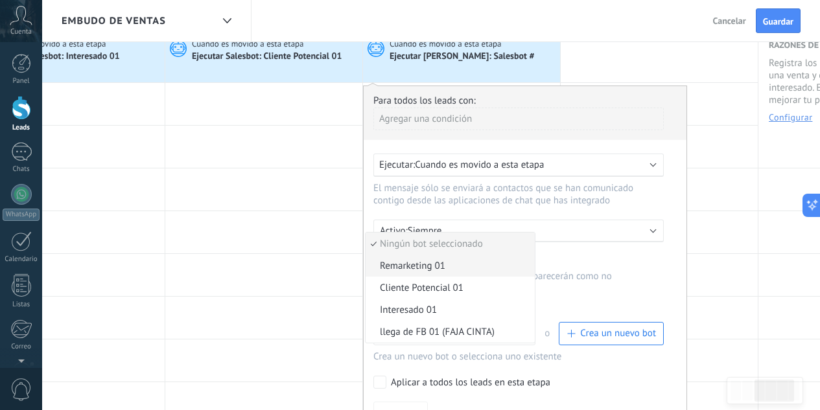
click at [412, 264] on span "Remarketing 01" at bounding box center [448, 266] width 165 height 12
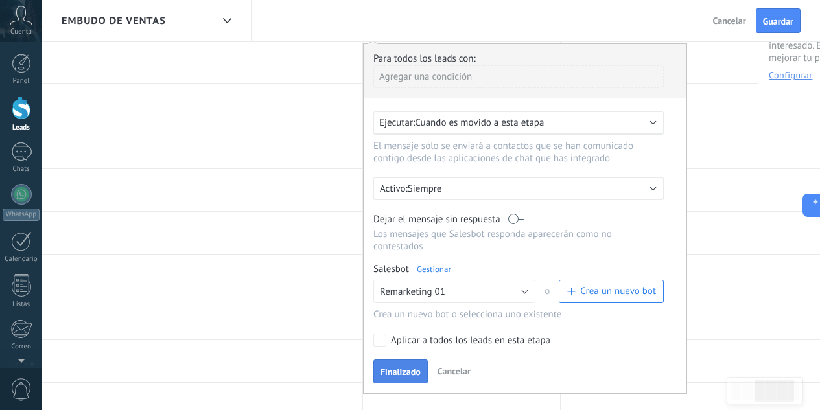
click at [410, 370] on span "Finalizado" at bounding box center [400, 371] width 40 height 9
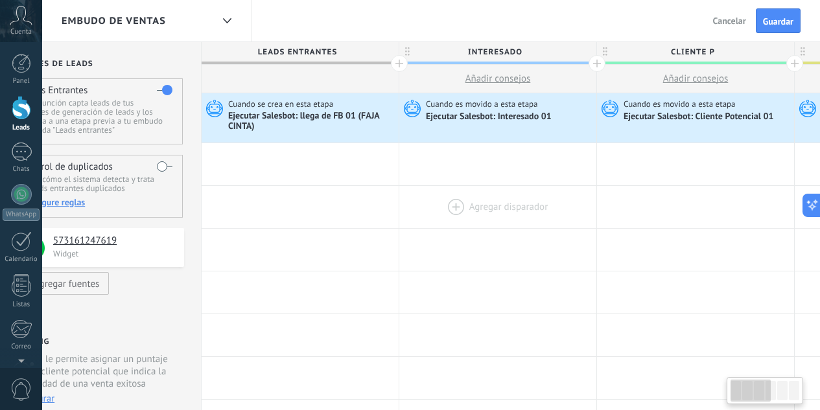
scroll to position [0, 0]
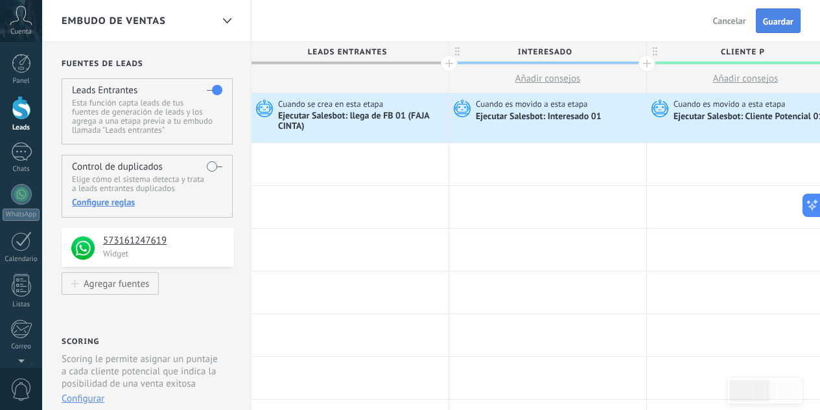
click at [799, 25] on button "Guardar" at bounding box center [778, 20] width 45 height 25
click at [24, 121] on link "Leads" at bounding box center [21, 114] width 42 height 36
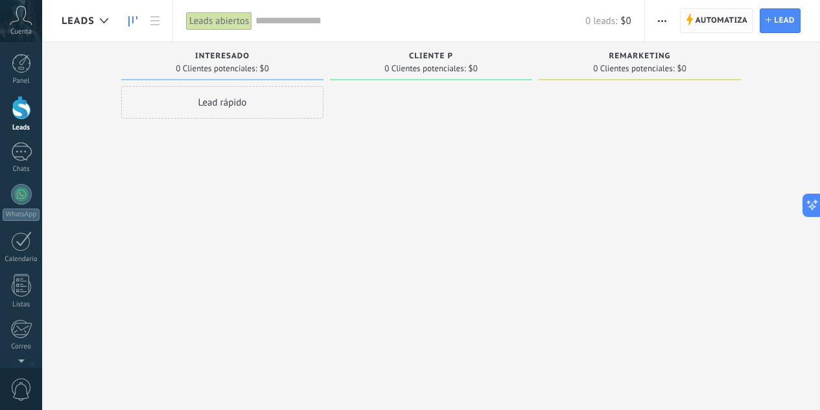
click at [693, 21] on span "Automatiza Automatiza" at bounding box center [717, 20] width 74 height 25
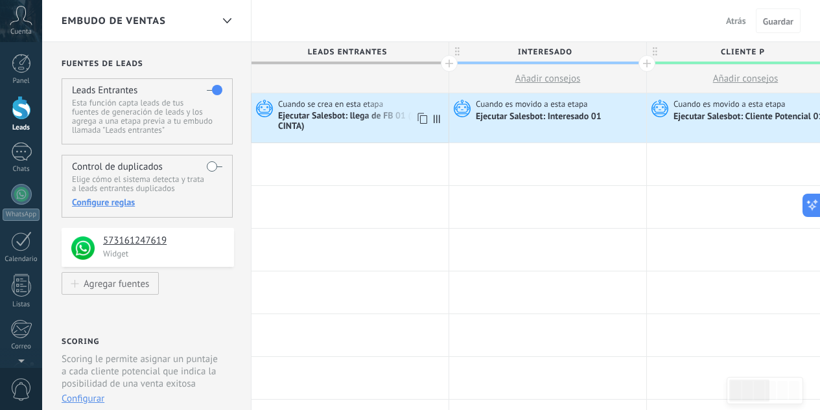
click at [375, 132] on div "Ejecutar Salesbot: llega de FB 01 (FAJA CINTA)" at bounding box center [361, 122] width 167 height 22
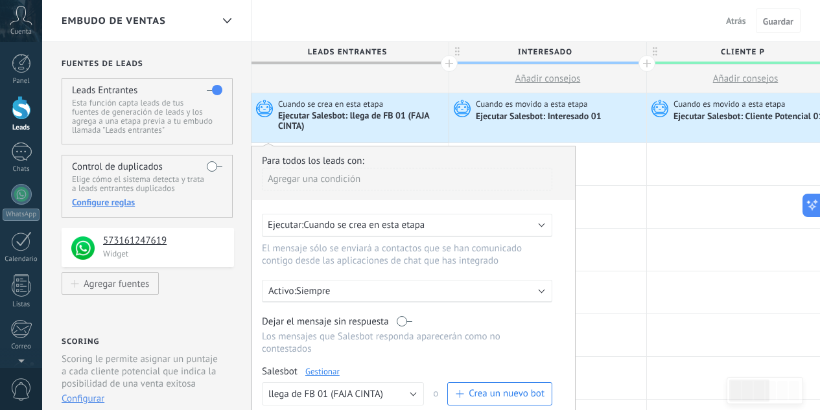
click at [329, 373] on link "Gestionar" at bounding box center [322, 371] width 34 height 11
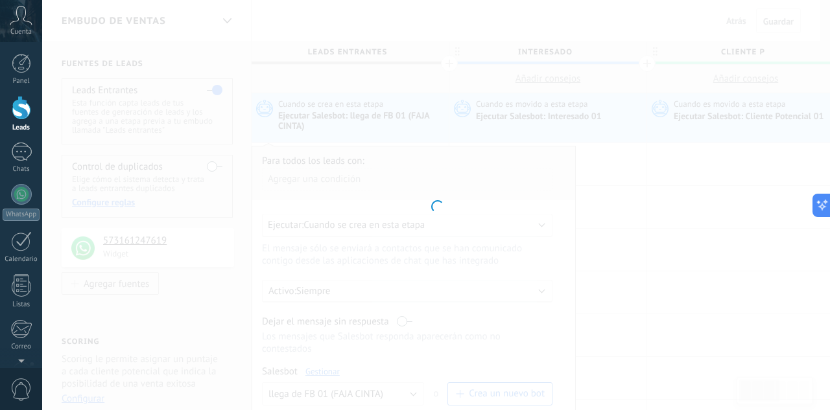
type input "**********"
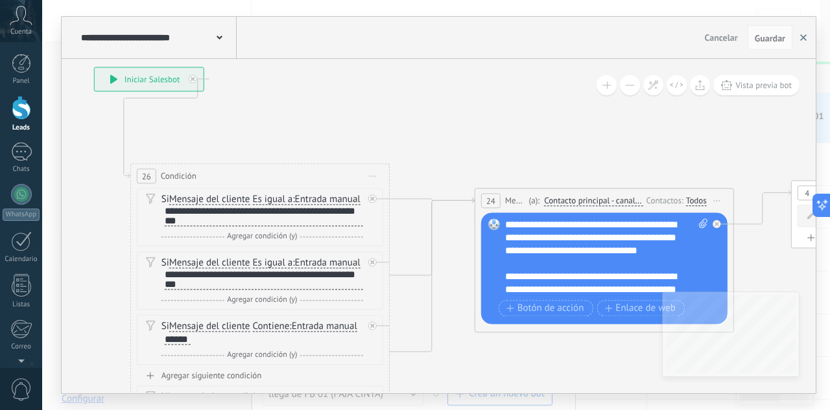
click at [809, 38] on button "button" at bounding box center [802, 37] width 19 height 25
